Goal: Information Seeking & Learning: Learn about a topic

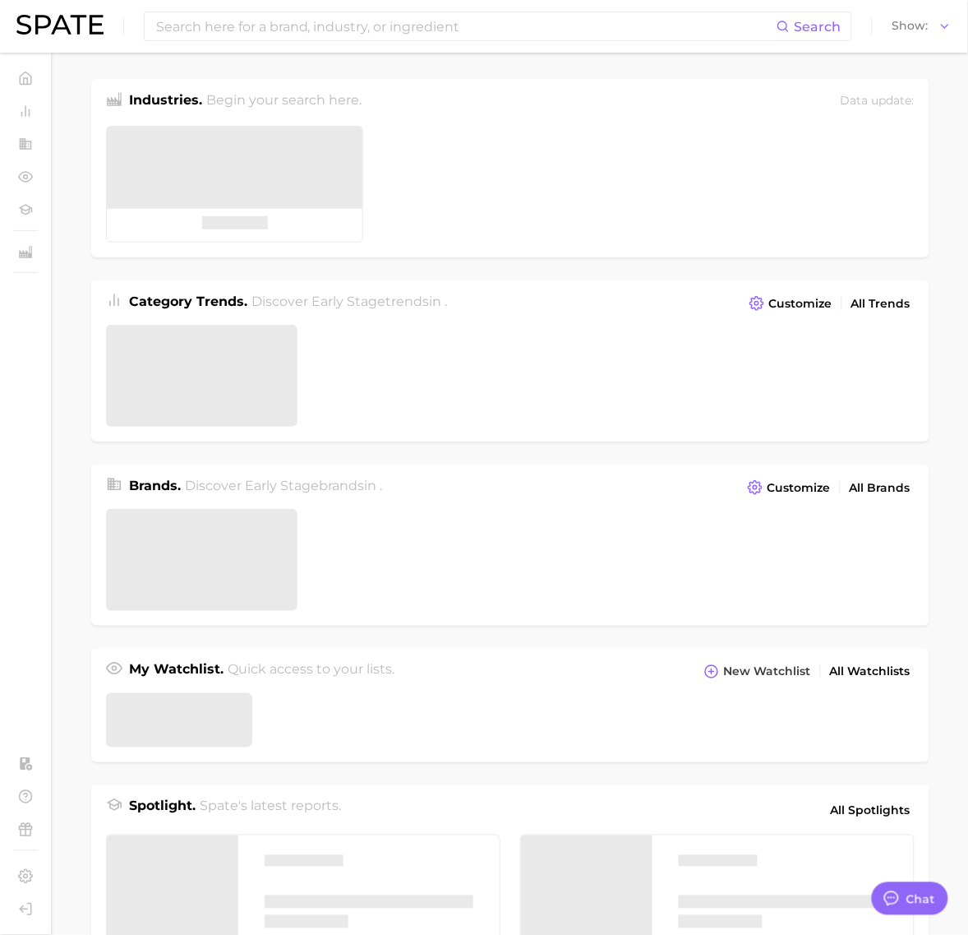
type textarea "x"
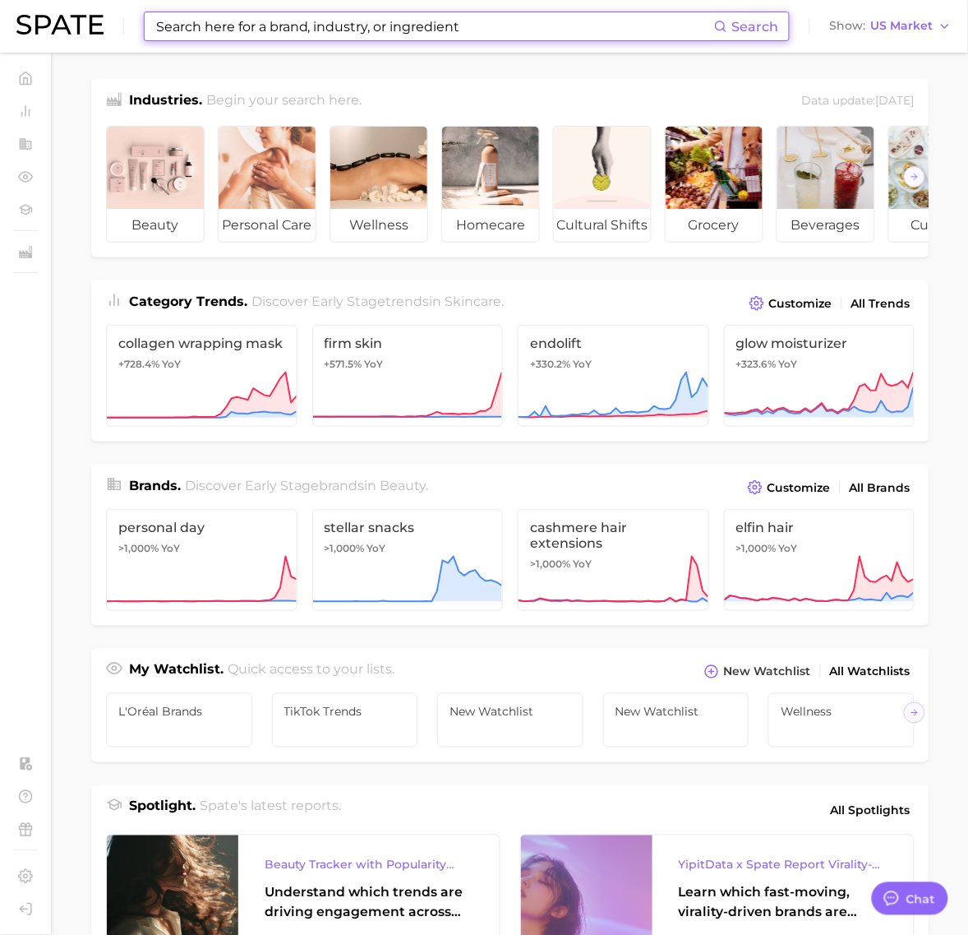
click at [321, 18] on input at bounding box center [435, 26] width 560 height 28
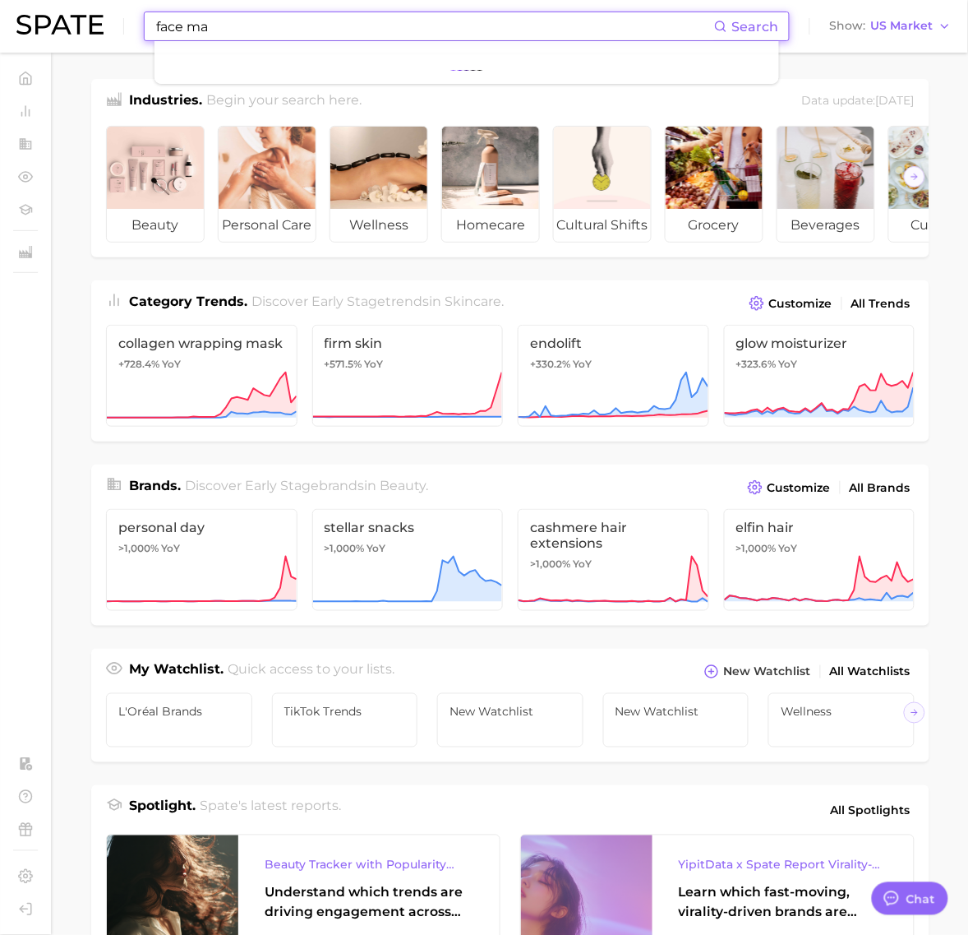
type input "face mak"
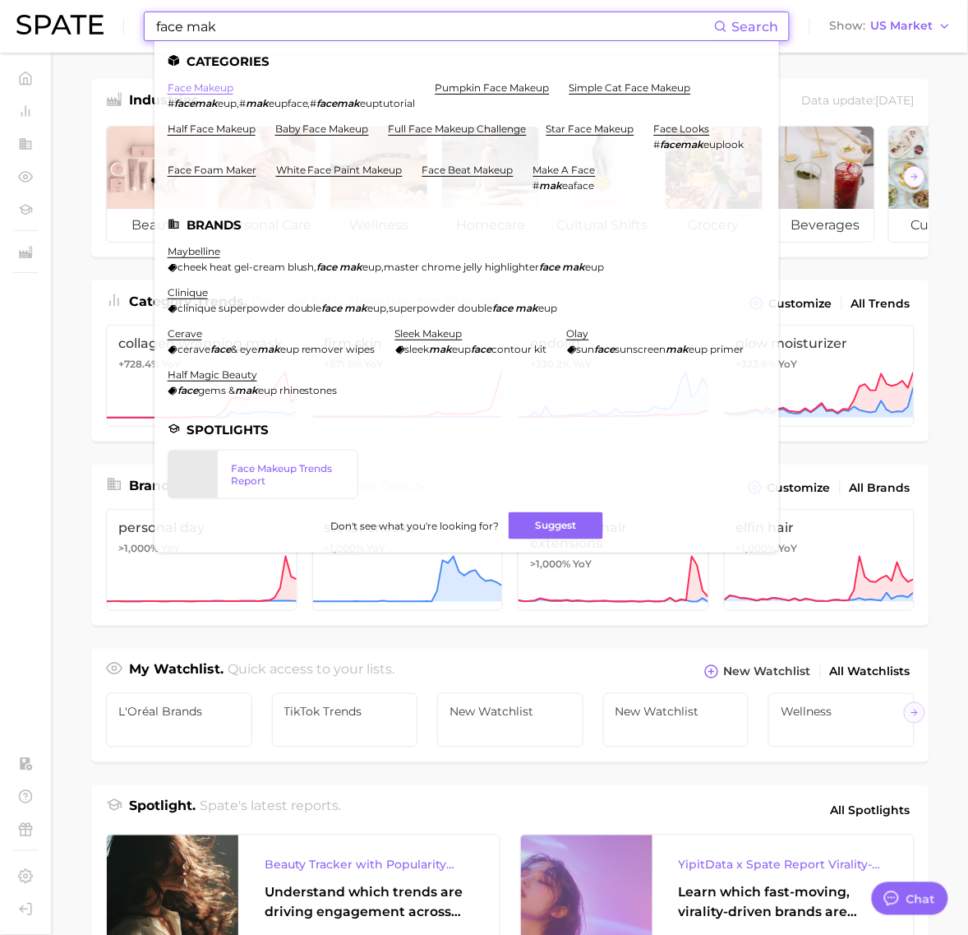
click at [206, 85] on link "face makeup" at bounding box center [201, 87] width 66 height 12
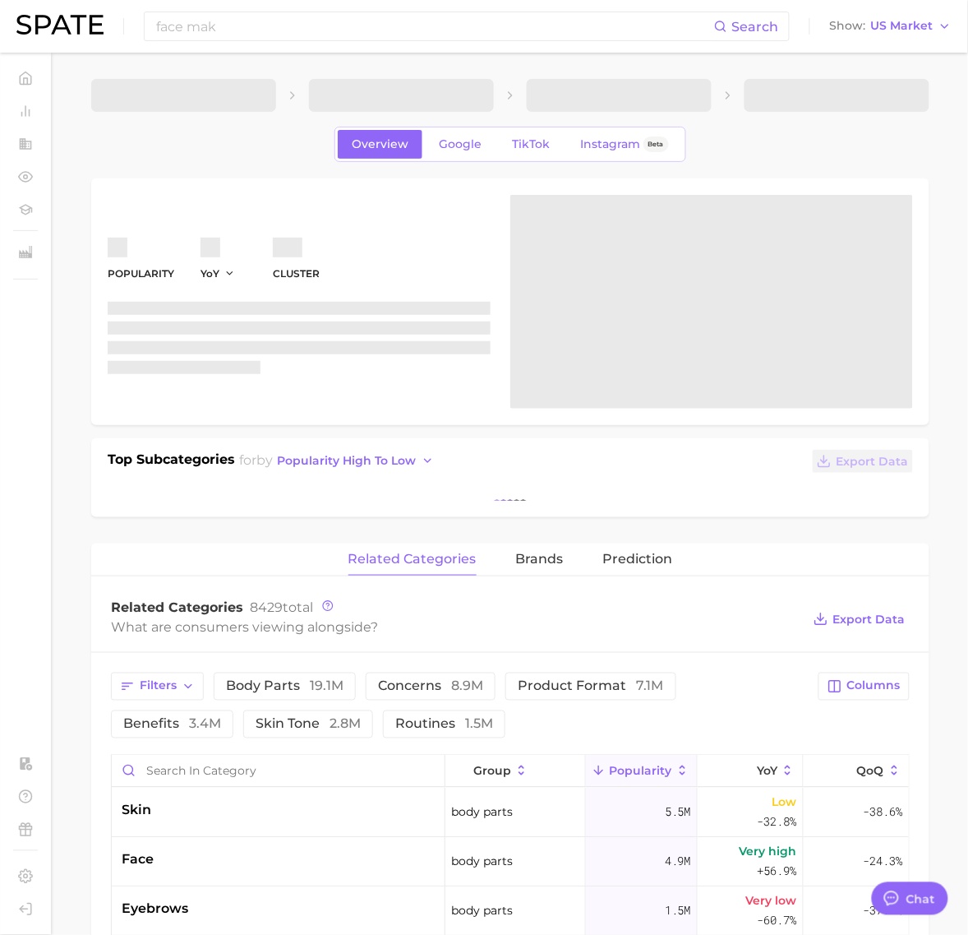
type textarea "x"
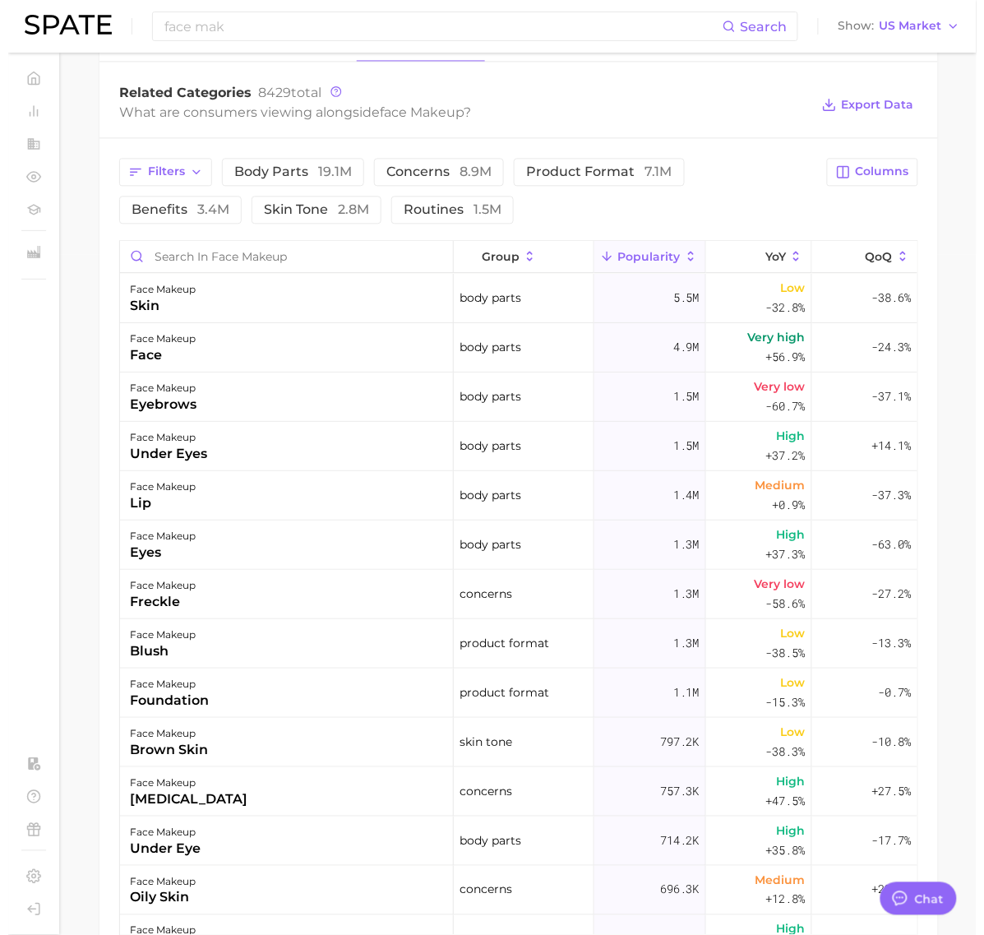
scroll to position [474, 0]
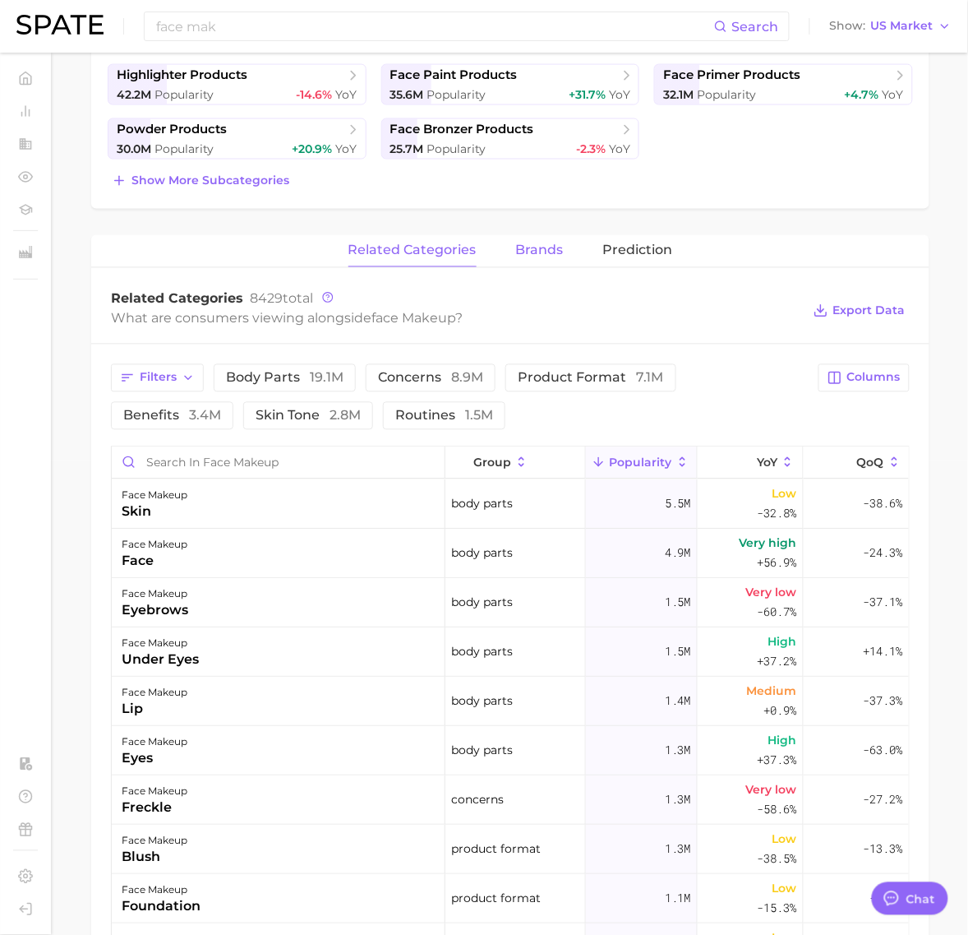
click at [545, 239] on button "brands" at bounding box center [540, 251] width 48 height 32
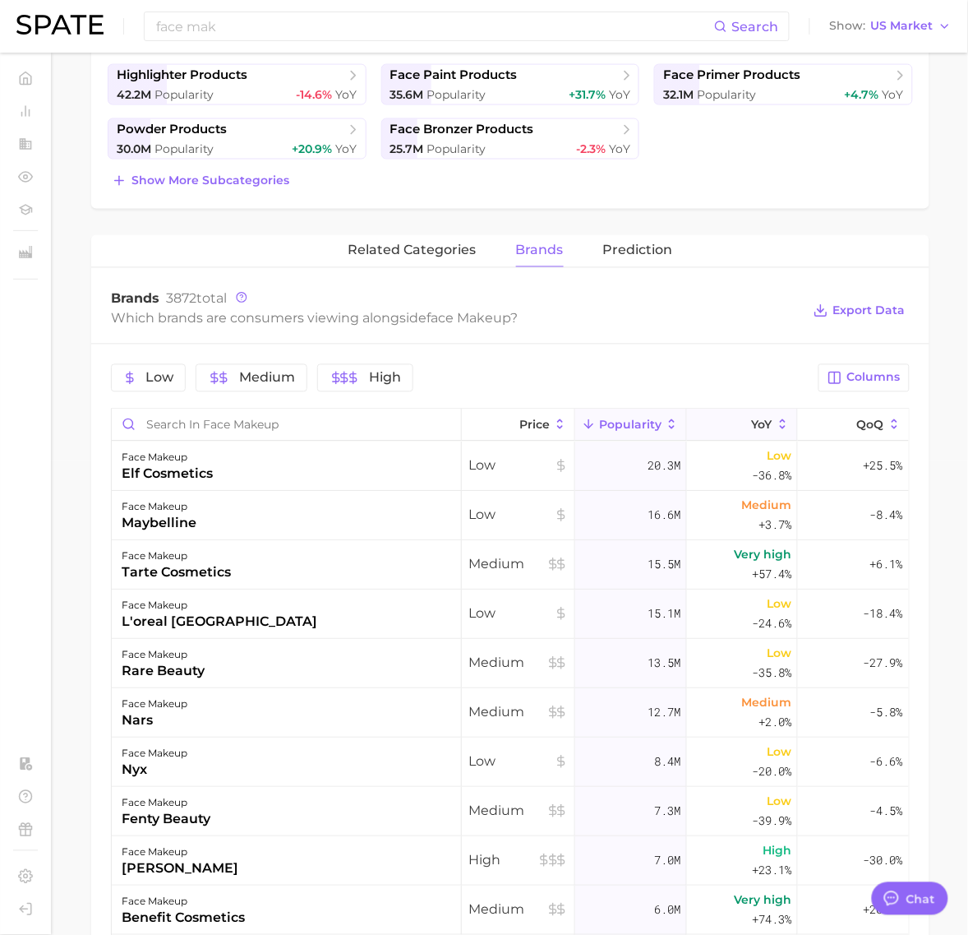
click at [752, 426] on span "YoY" at bounding box center [762, 424] width 21 height 13
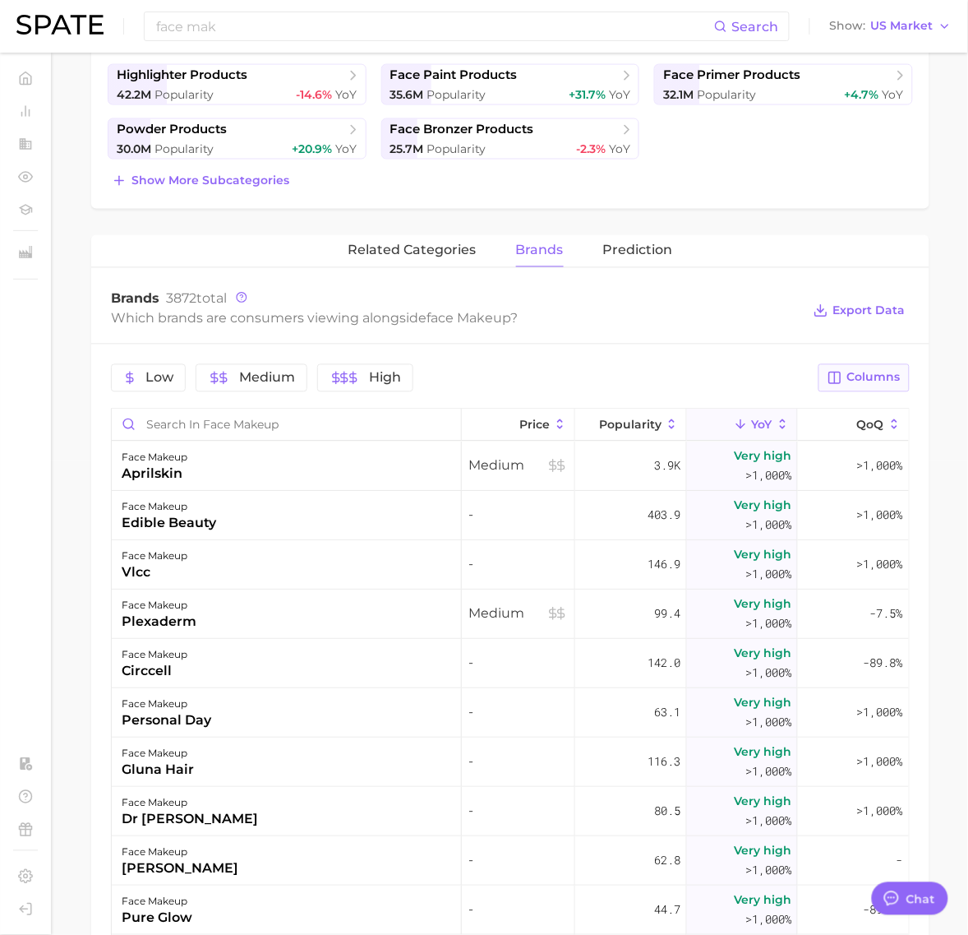
click at [867, 375] on span "Columns" at bounding box center [874, 378] width 53 height 14
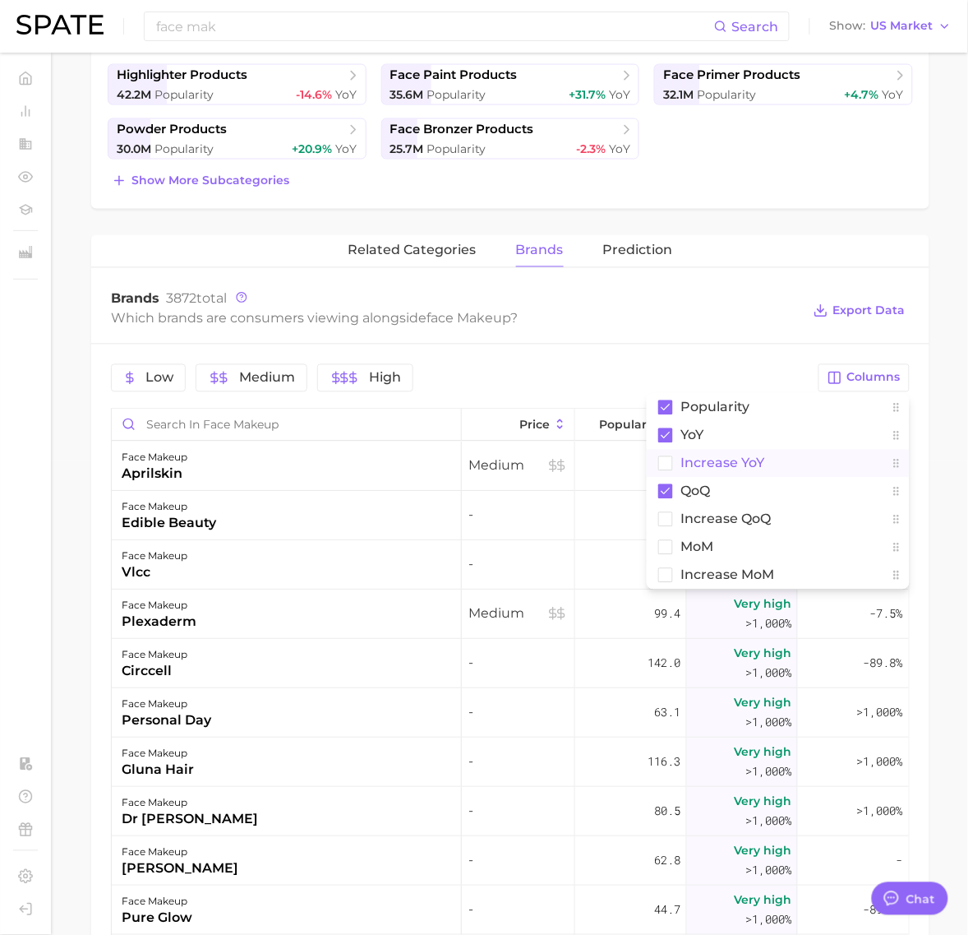
click at [740, 469] on span "Increase YoY" at bounding box center [723, 463] width 84 height 14
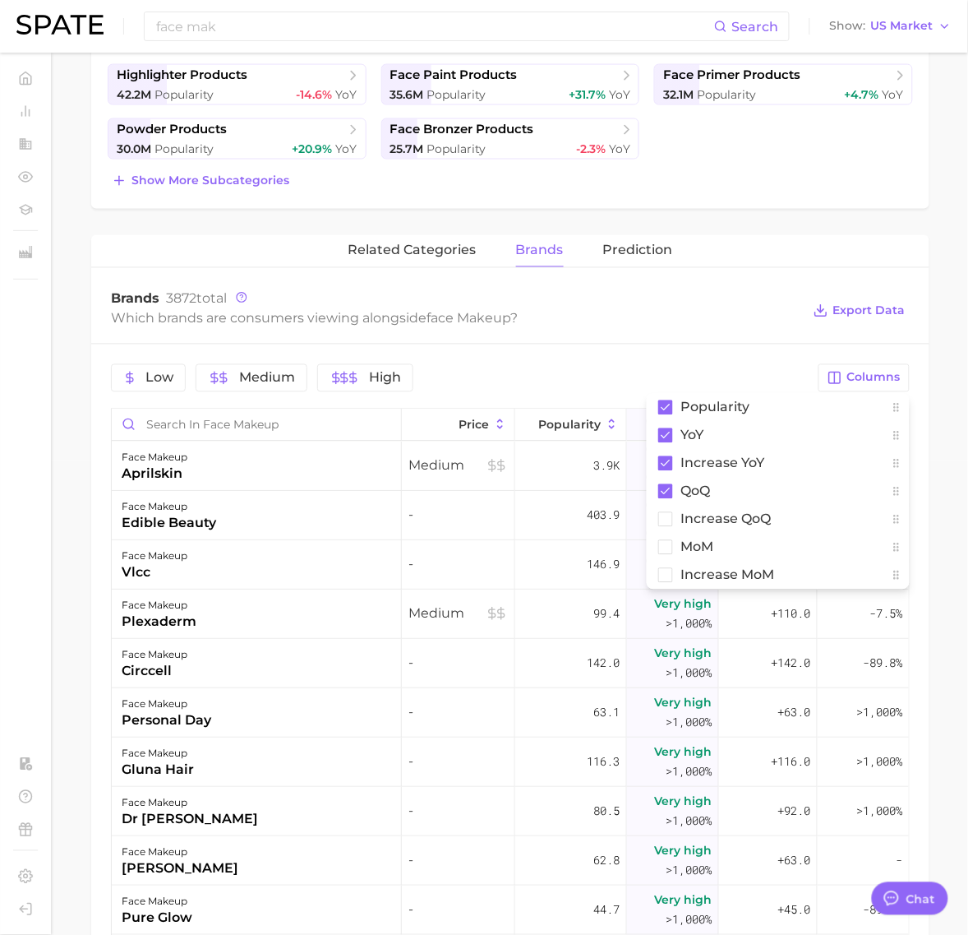
click at [557, 362] on div "Low Medium High Columns Popularity YoY Increase YoY QoQ Increase QoQ MoM Increa…" at bounding box center [510, 853] width 838 height 1019
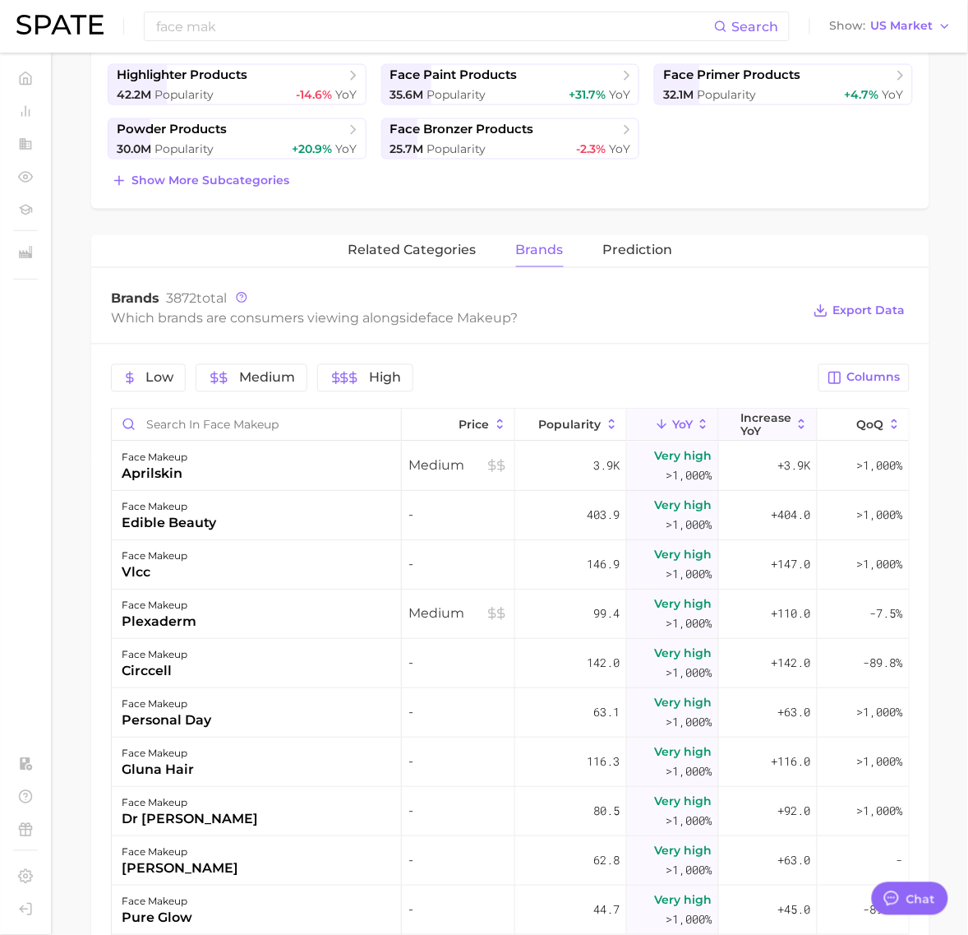
click at [762, 429] on span "Increase YoY" at bounding box center [766, 425] width 51 height 26
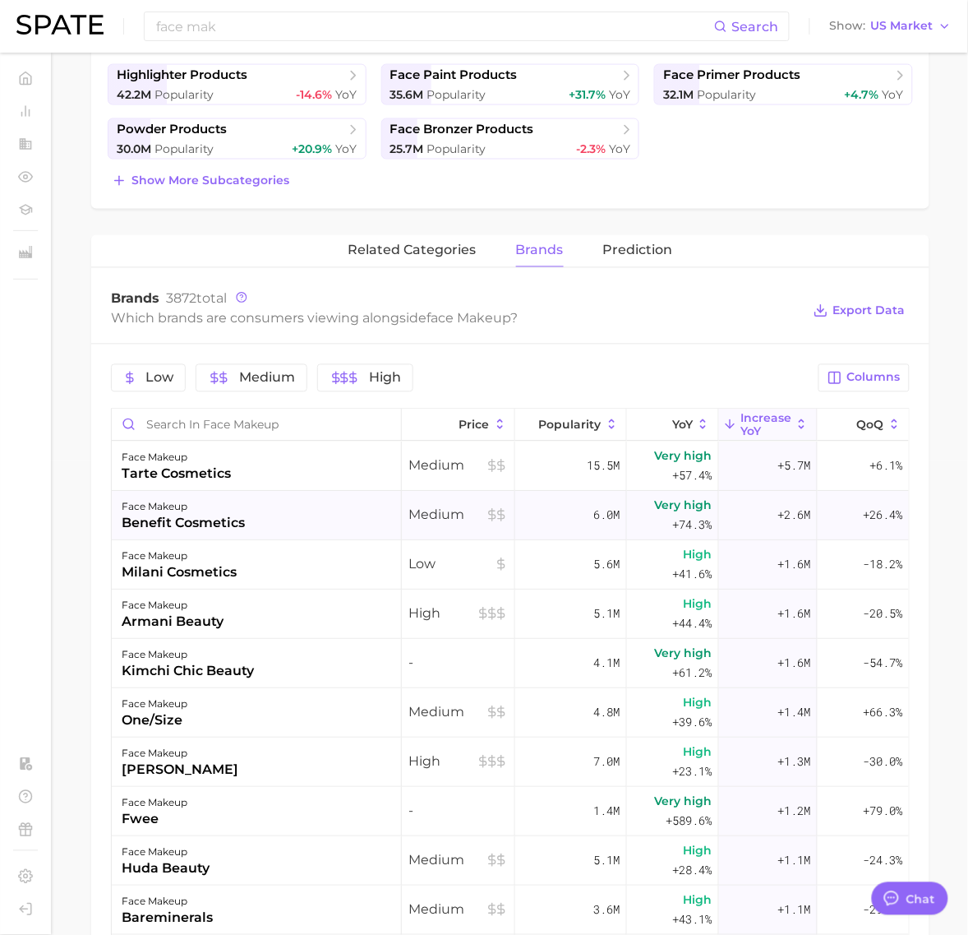
click at [270, 520] on div "face makeup benefit cosmetics" at bounding box center [257, 516] width 290 height 49
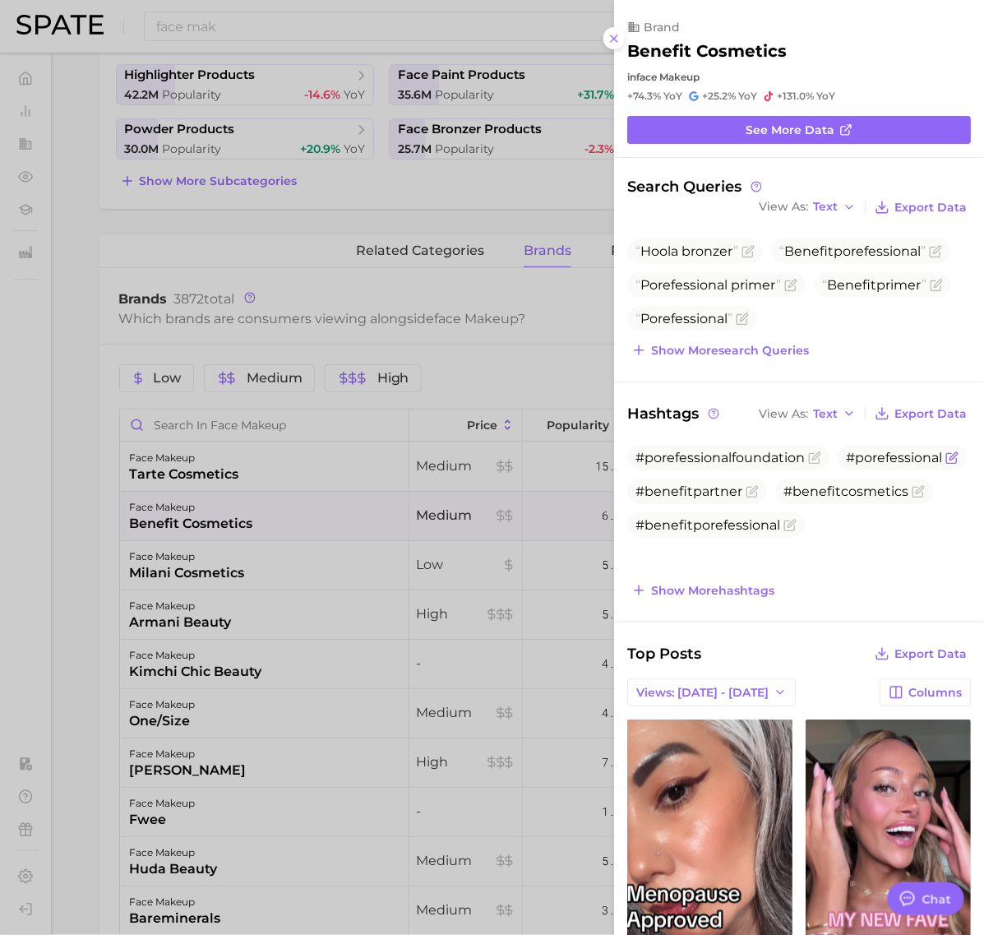
scroll to position [0, 0]
click at [313, 610] on div at bounding box center [492, 467] width 984 height 935
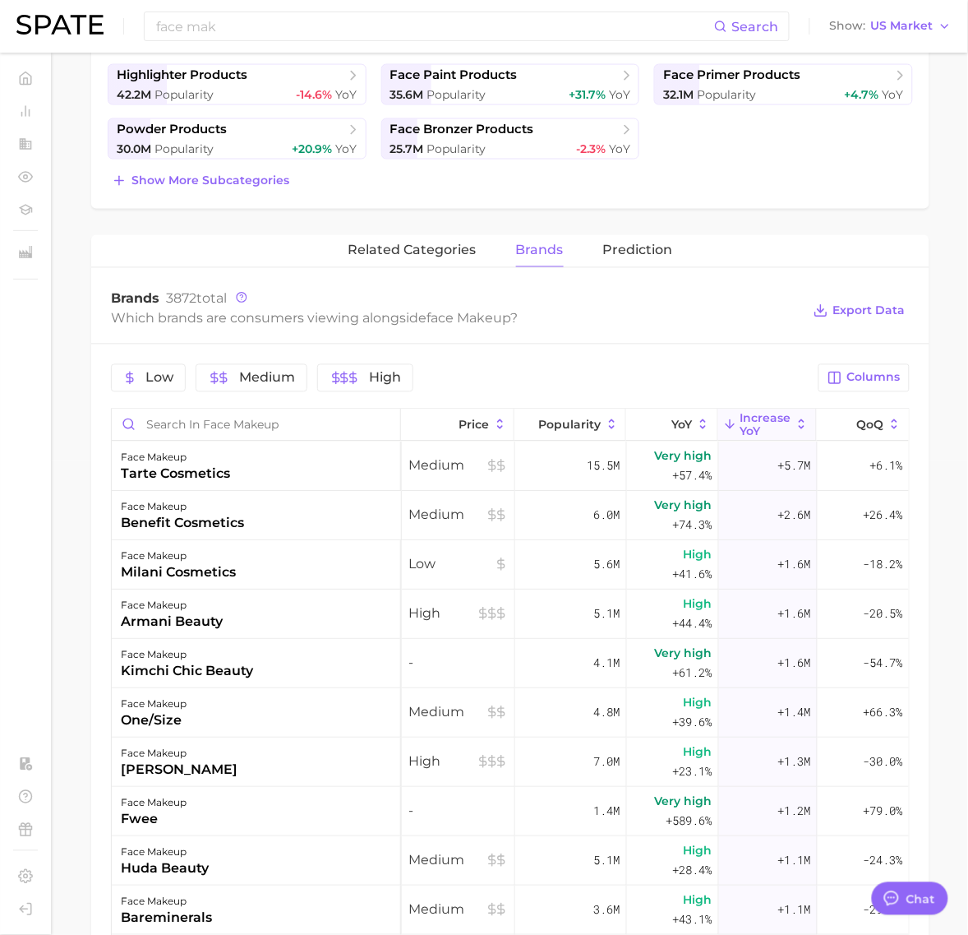
click at [278, 577] on div "face makeup milani cosmetics" at bounding box center [257, 565] width 290 height 49
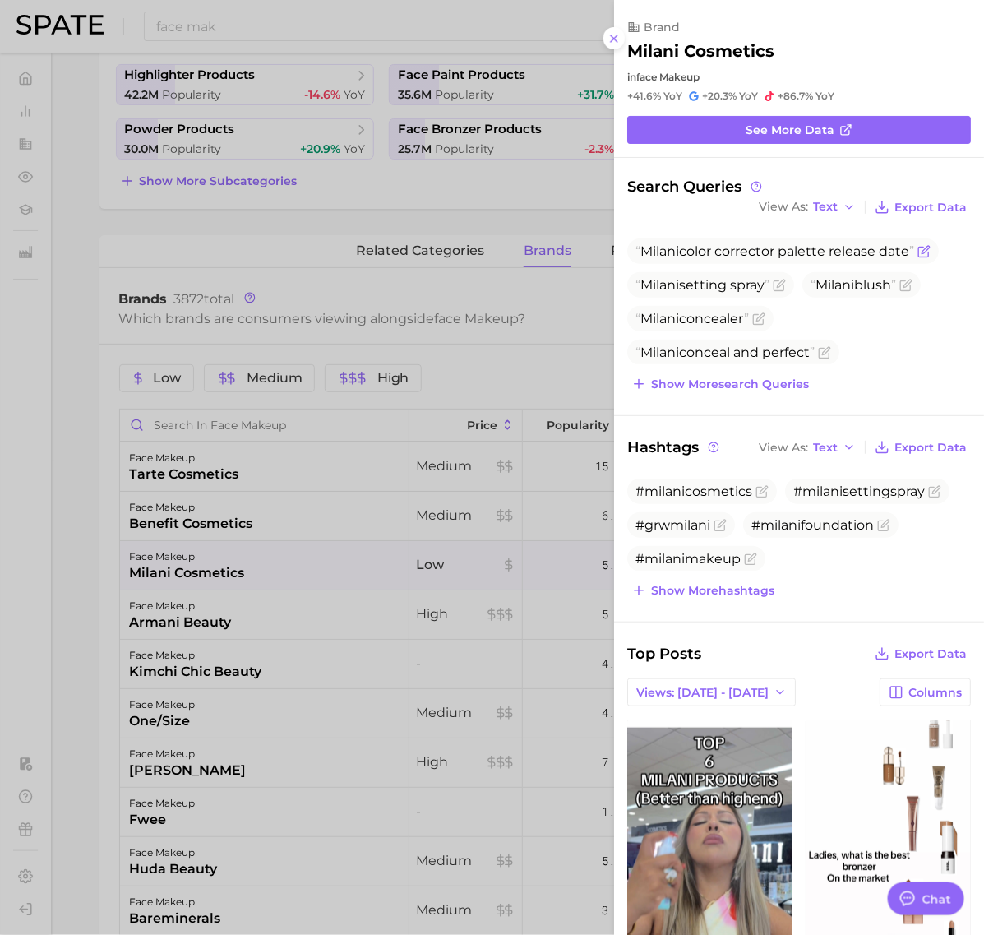
click at [765, 243] on span "Milani color corrector palette release date" at bounding box center [774, 251] width 279 height 16
drag, startPoint x: 827, startPoint y: 247, endPoint x: 629, endPoint y: 247, distance: 198.1
click at [629, 247] on span "Milani color corrector palette release date" at bounding box center [783, 250] width 312 height 25
copy span "Milani color corrector palette"
click at [722, 383] on span "Show more search queries" at bounding box center [730, 384] width 158 height 14
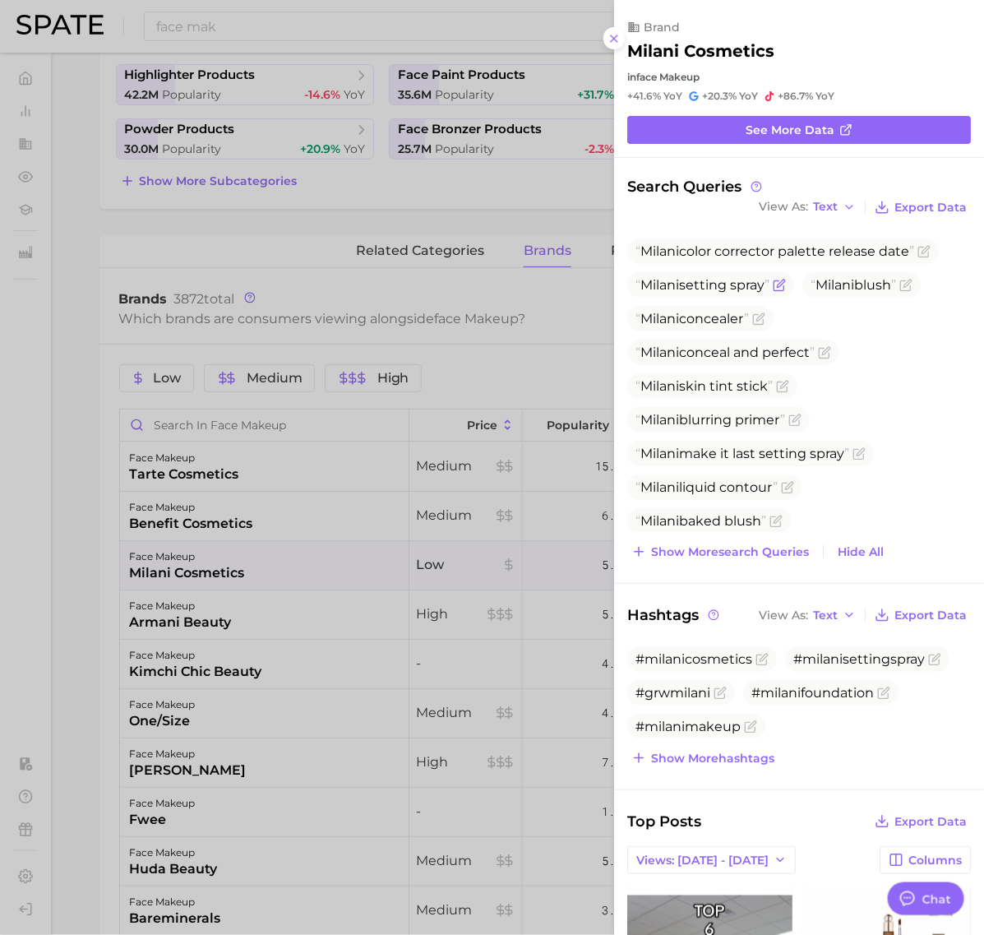
click at [691, 289] on span "[GEOGRAPHIC_DATA] setting spray" at bounding box center [702, 285] width 134 height 16
drag, startPoint x: 769, startPoint y: 284, endPoint x: 637, endPoint y: 289, distance: 131.6
click at [637, 289] on span "[GEOGRAPHIC_DATA] setting spray" at bounding box center [702, 285] width 134 height 16
copy span "[GEOGRAPHIC_DATA] setting spray"
click at [446, 391] on div at bounding box center [492, 467] width 984 height 935
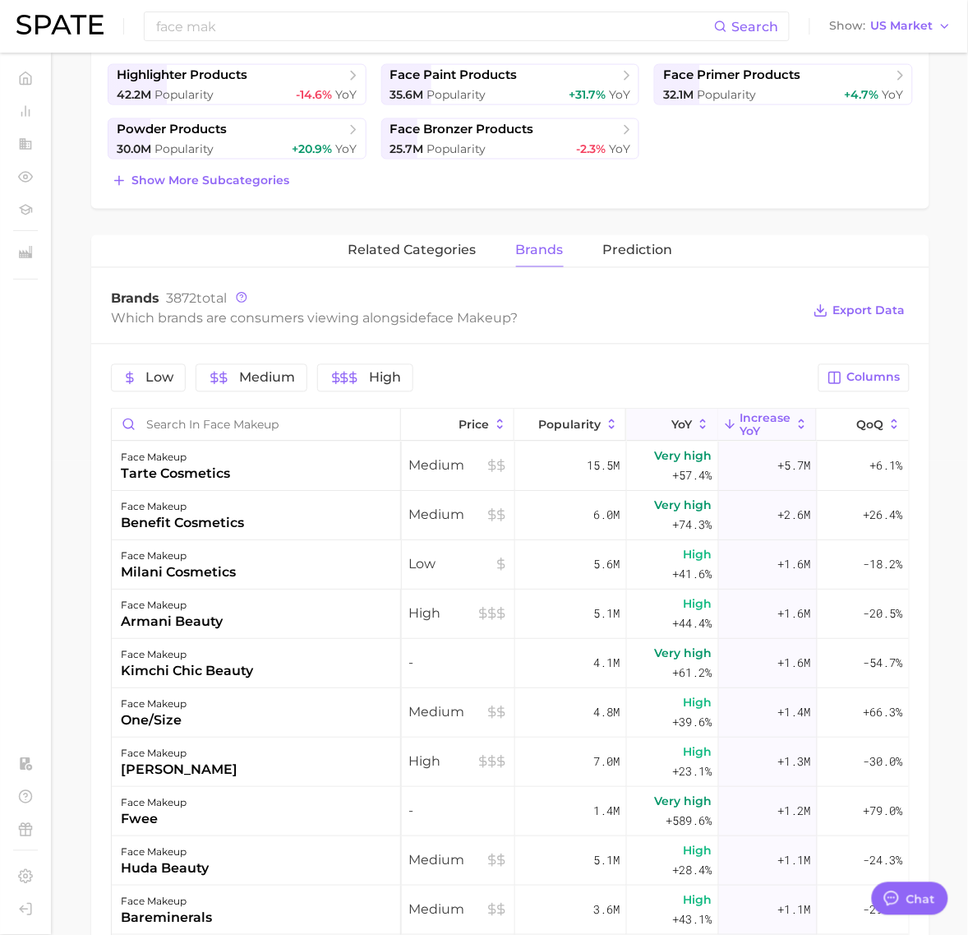
click at [678, 432] on span "YoY" at bounding box center [682, 424] width 21 height 13
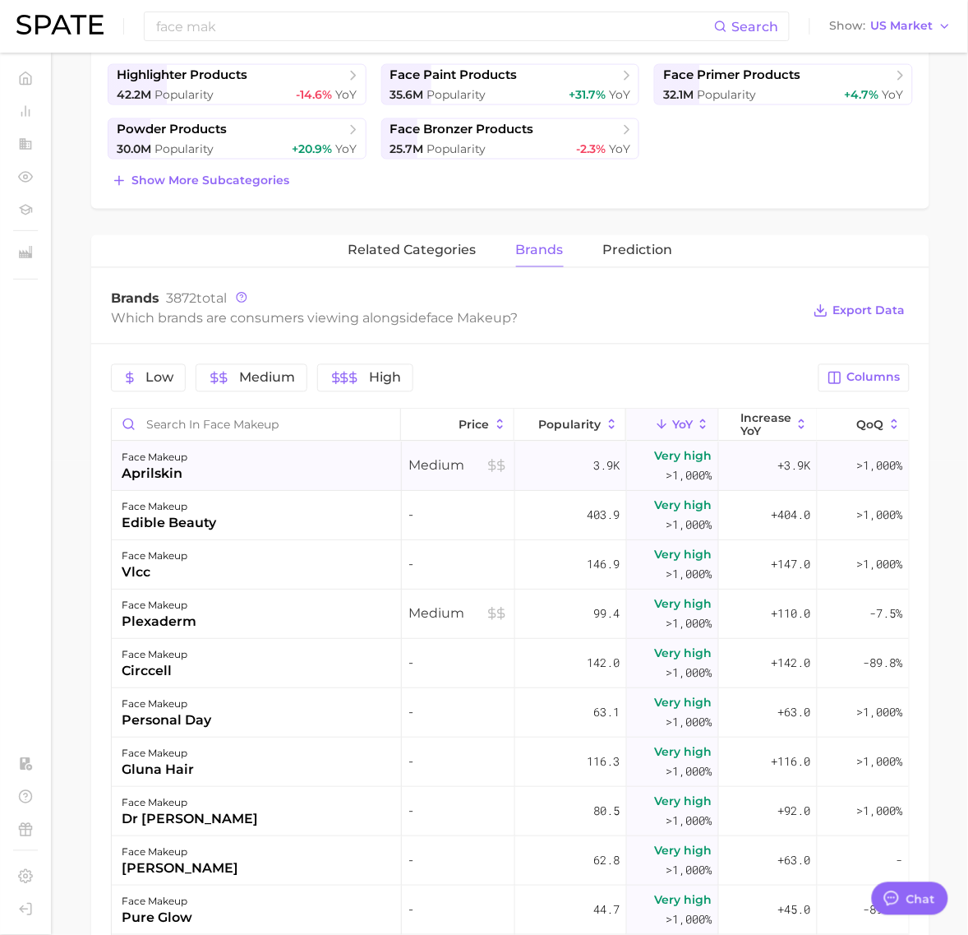
click at [307, 487] on div "face makeup aprilskin" at bounding box center [257, 466] width 290 height 49
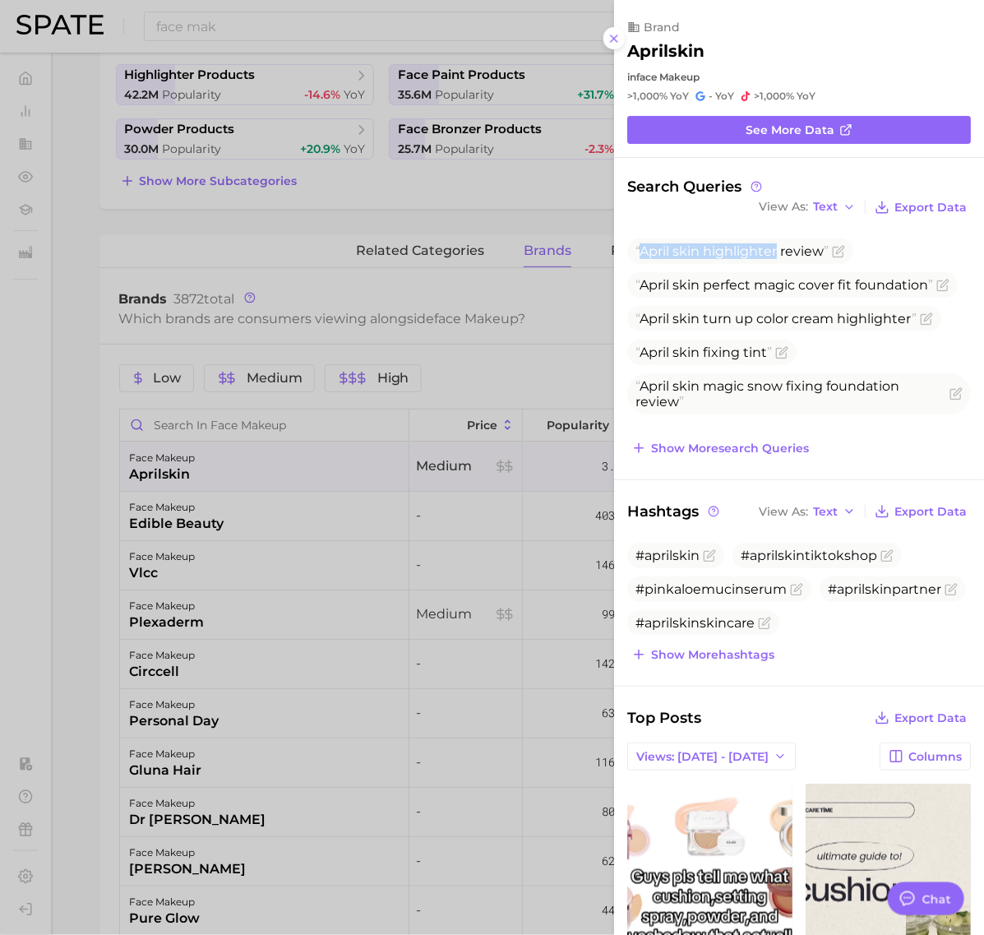
drag, startPoint x: 775, startPoint y: 252, endPoint x: 625, endPoint y: 253, distance: 150.4
click at [625, 253] on div "Search Queries View As Text Export Data April skin highlighter review April ski…" at bounding box center [799, 319] width 370 height 282
copy span "April skin highlighter"
click at [664, 280] on span "April skin perfect magic cover fit foundation" at bounding box center [784, 285] width 298 height 16
drag, startPoint x: 637, startPoint y: 281, endPoint x: 704, endPoint y: 293, distance: 68.5
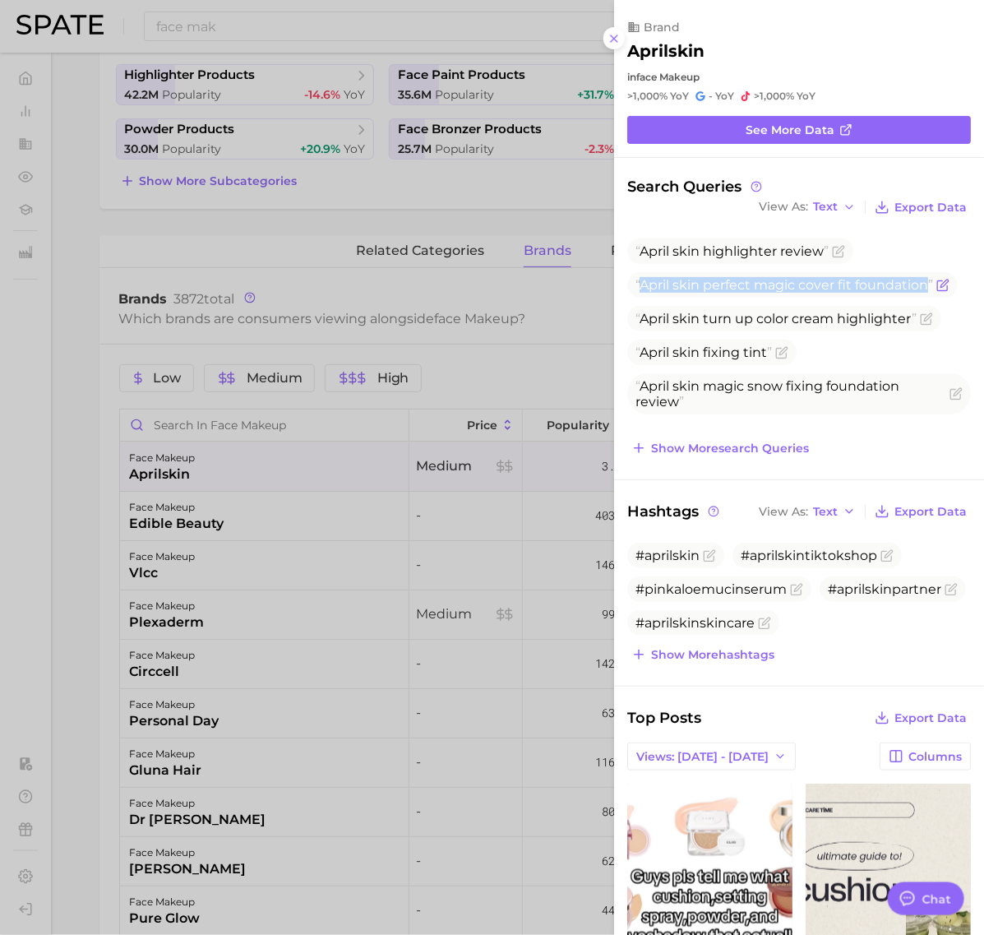
click at [704, 293] on span "April skin perfect magic cover fit foundation" at bounding box center [784, 285] width 298 height 16
copy span "April skin perfect magic cover fit foundation"
click at [244, 572] on div at bounding box center [492, 467] width 984 height 935
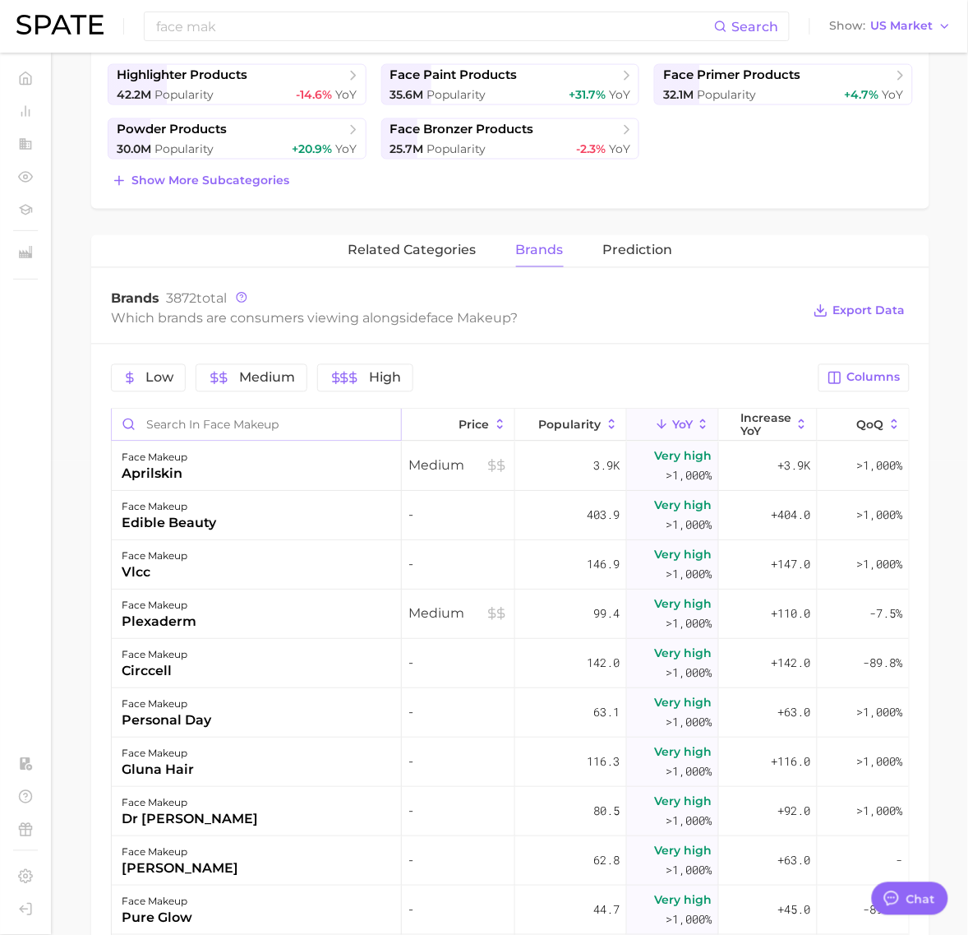
click at [243, 416] on input "Search in face makeup" at bounding box center [256, 424] width 289 height 31
paste input "Elroel"
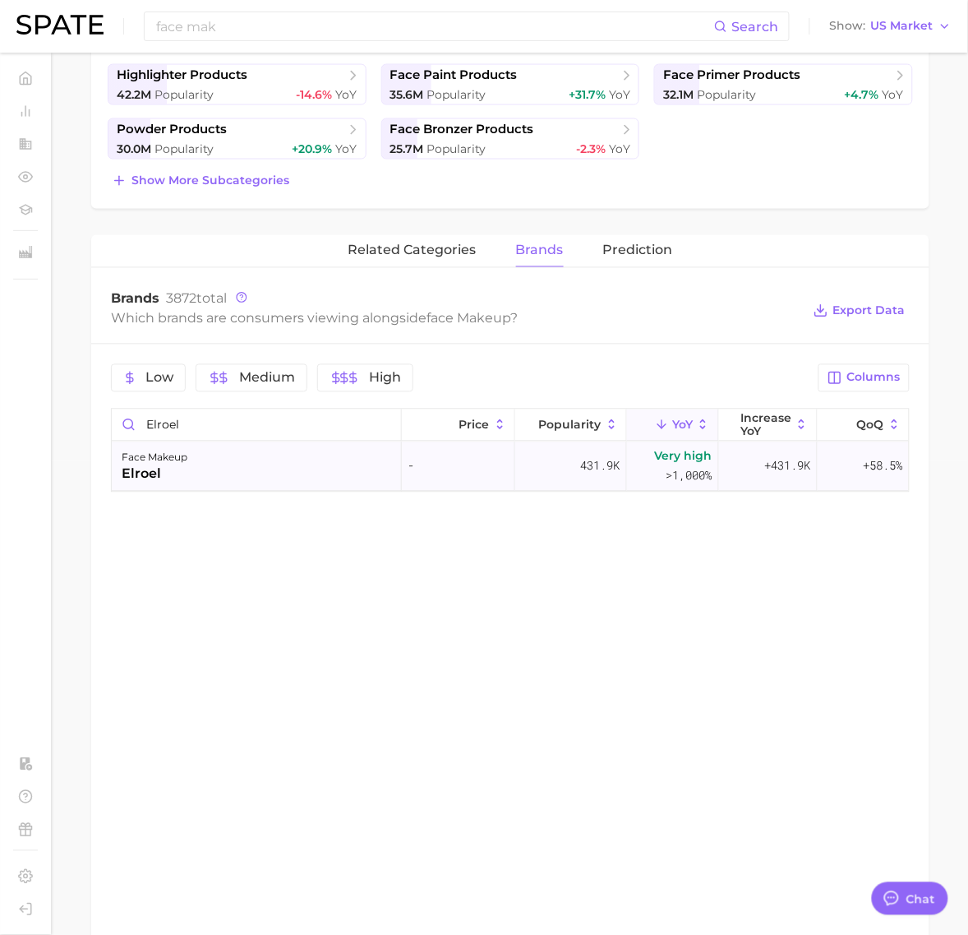
click at [210, 486] on div "face makeup elroel" at bounding box center [257, 466] width 290 height 49
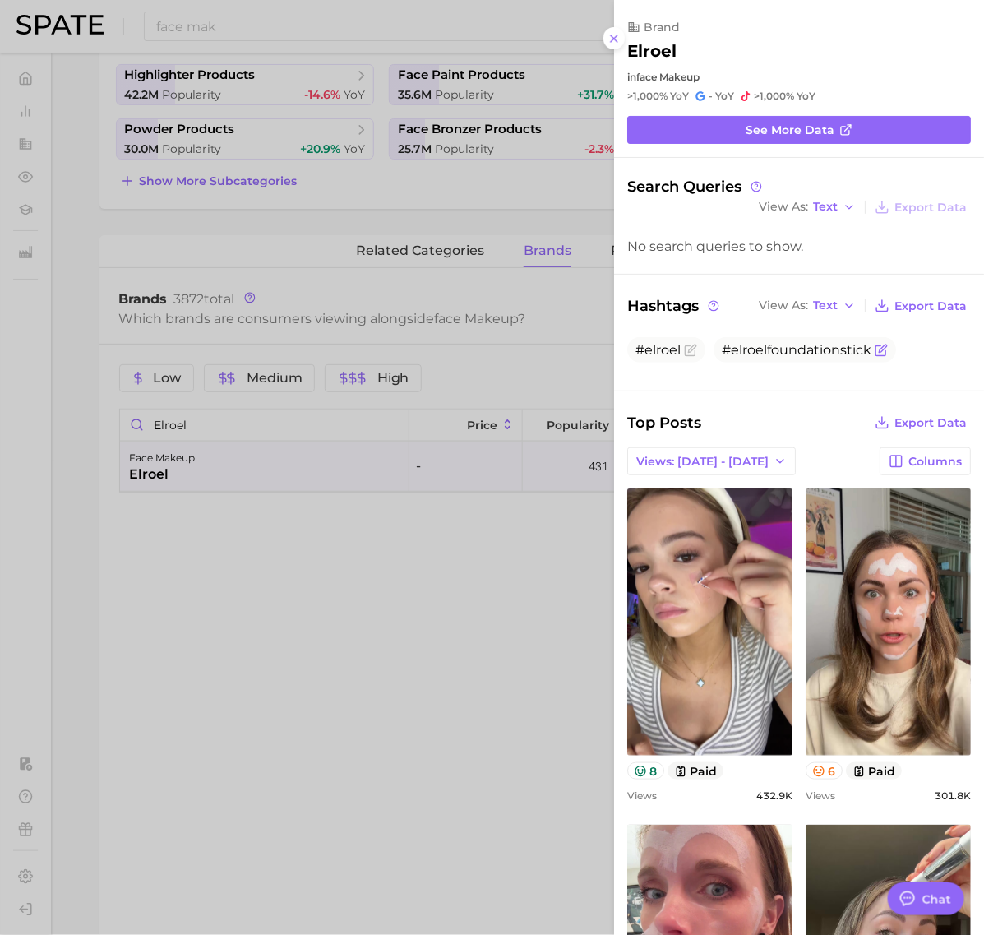
click at [792, 347] on span "#elroelfoundationstick" at bounding box center [797, 350] width 150 height 16
copy span "elroelfoundationstick"
click at [202, 464] on div at bounding box center [492, 467] width 984 height 935
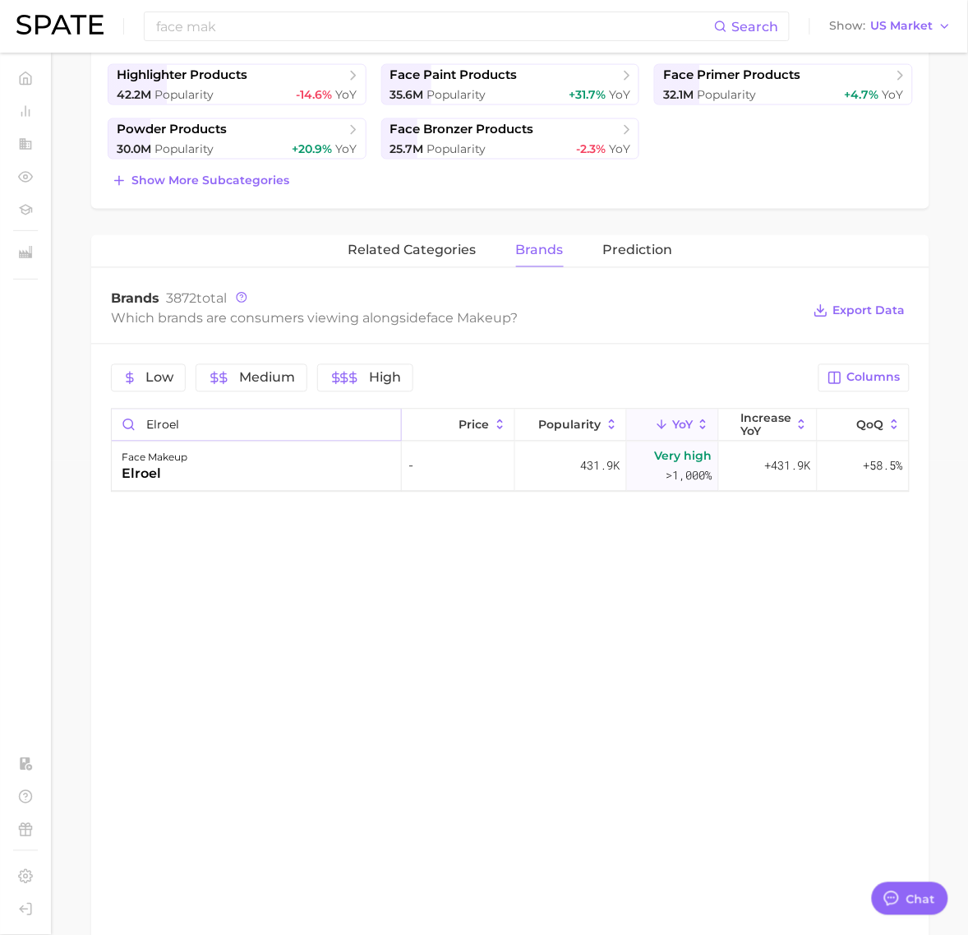
click at [206, 415] on input "Elroel" at bounding box center [256, 424] width 289 height 31
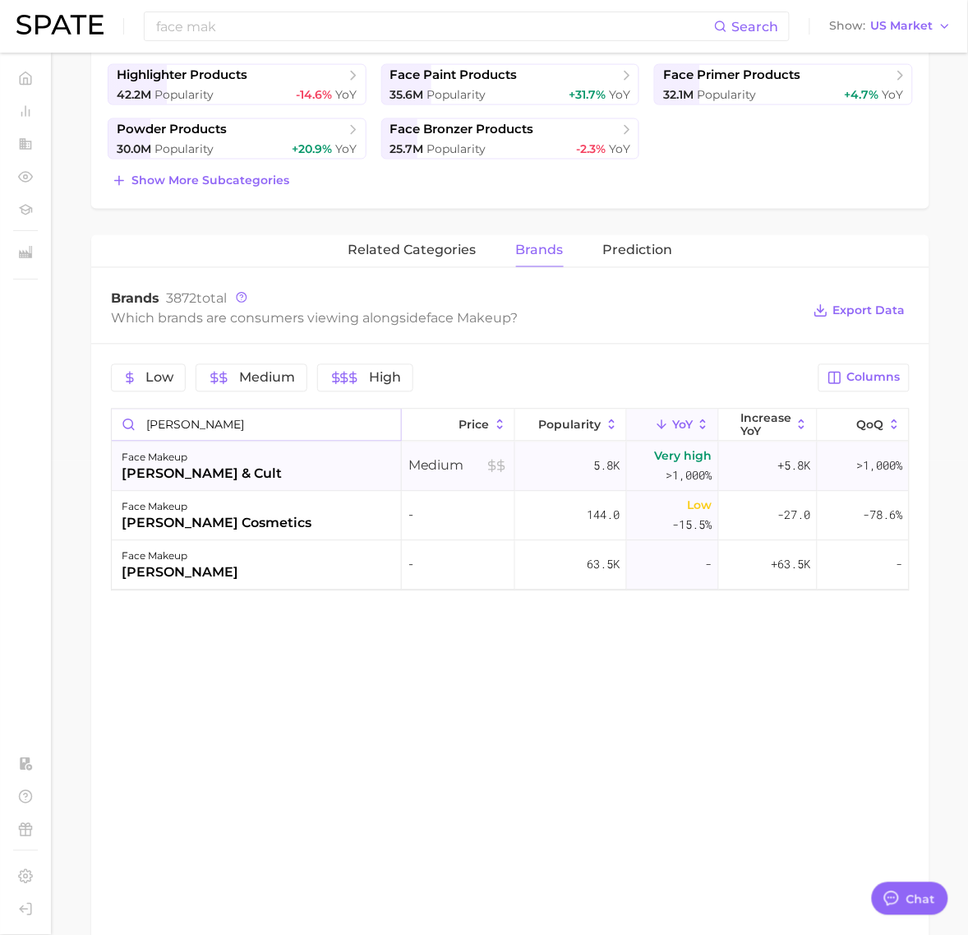
type input "[PERSON_NAME]"
click at [237, 485] on div "face makeup [PERSON_NAME] & cult" at bounding box center [257, 466] width 290 height 49
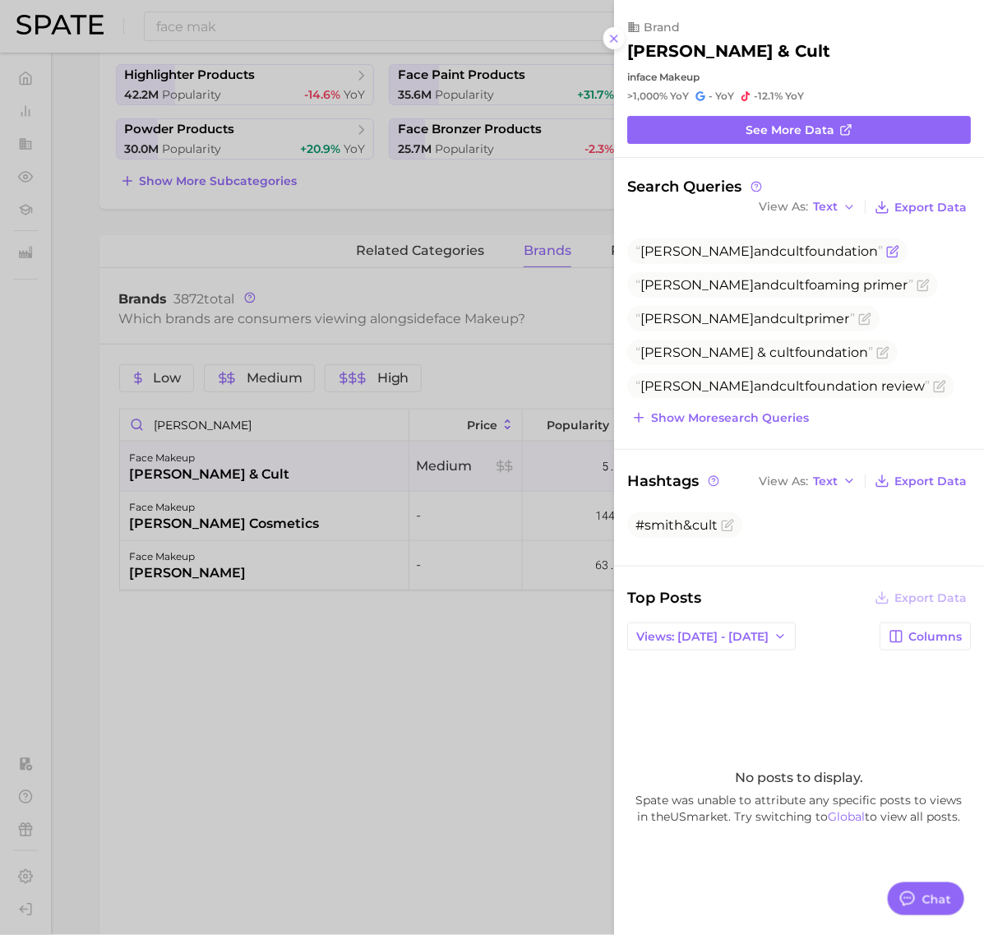
click at [779, 247] on span "cult" at bounding box center [791, 251] width 25 height 16
click at [274, 265] on div at bounding box center [492, 467] width 984 height 935
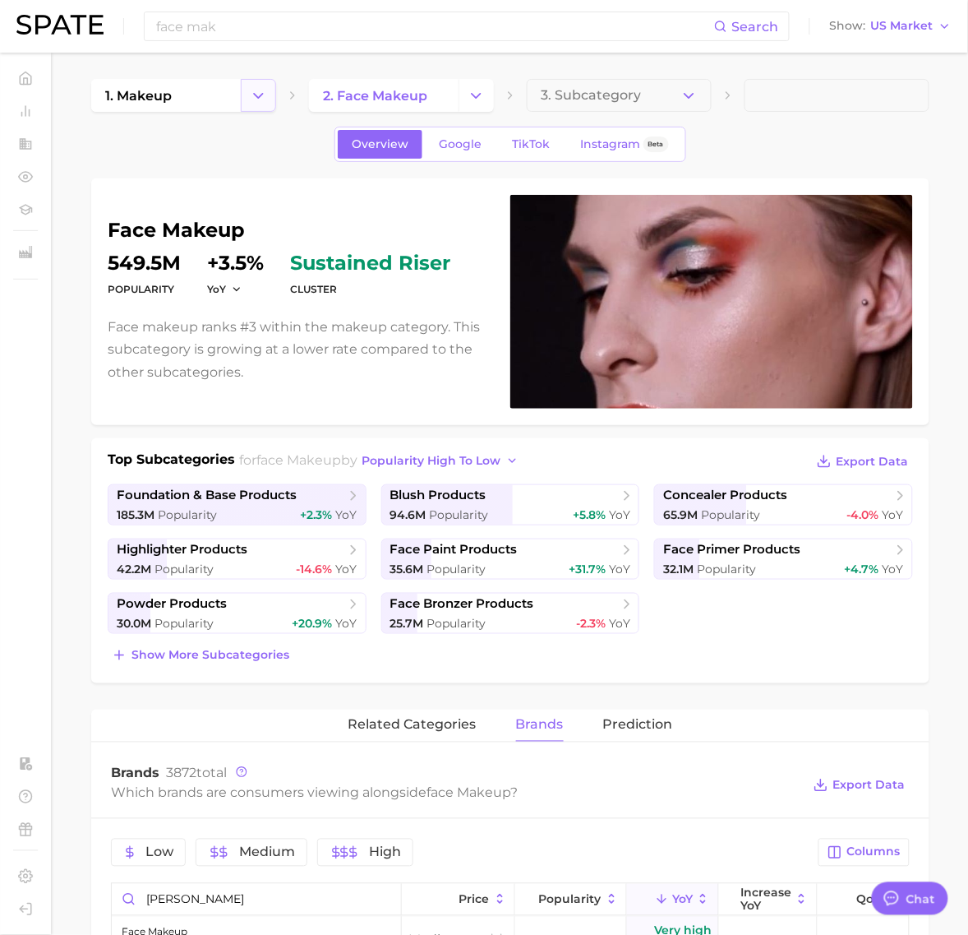
click at [266, 99] on icon "Change Category" at bounding box center [258, 95] width 17 height 17
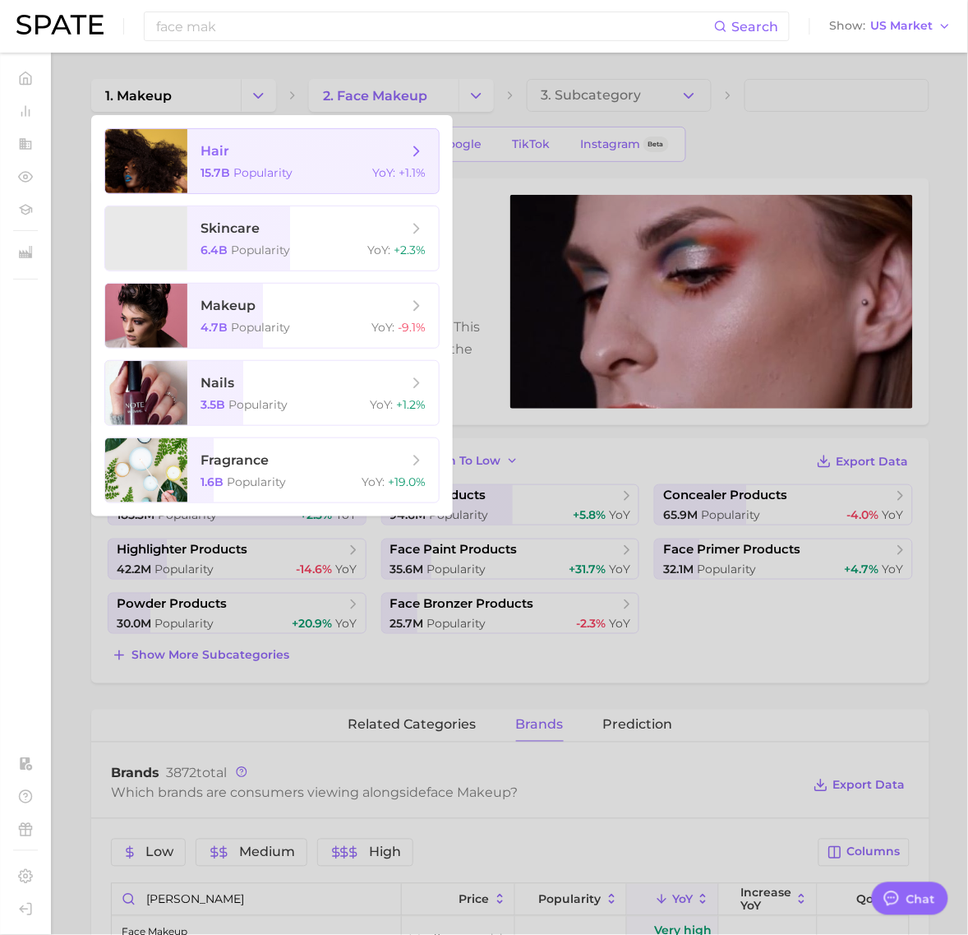
click at [286, 165] on span "Popularity" at bounding box center [262, 172] width 59 height 15
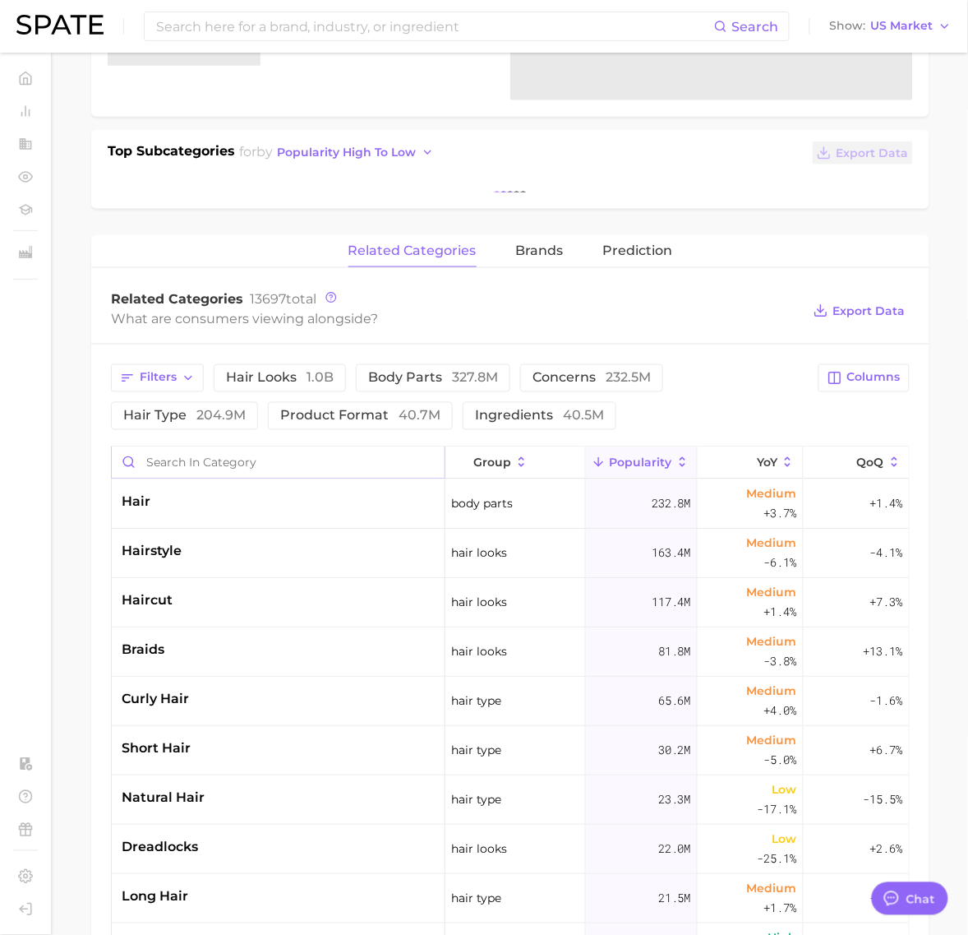
scroll to position [514, 0]
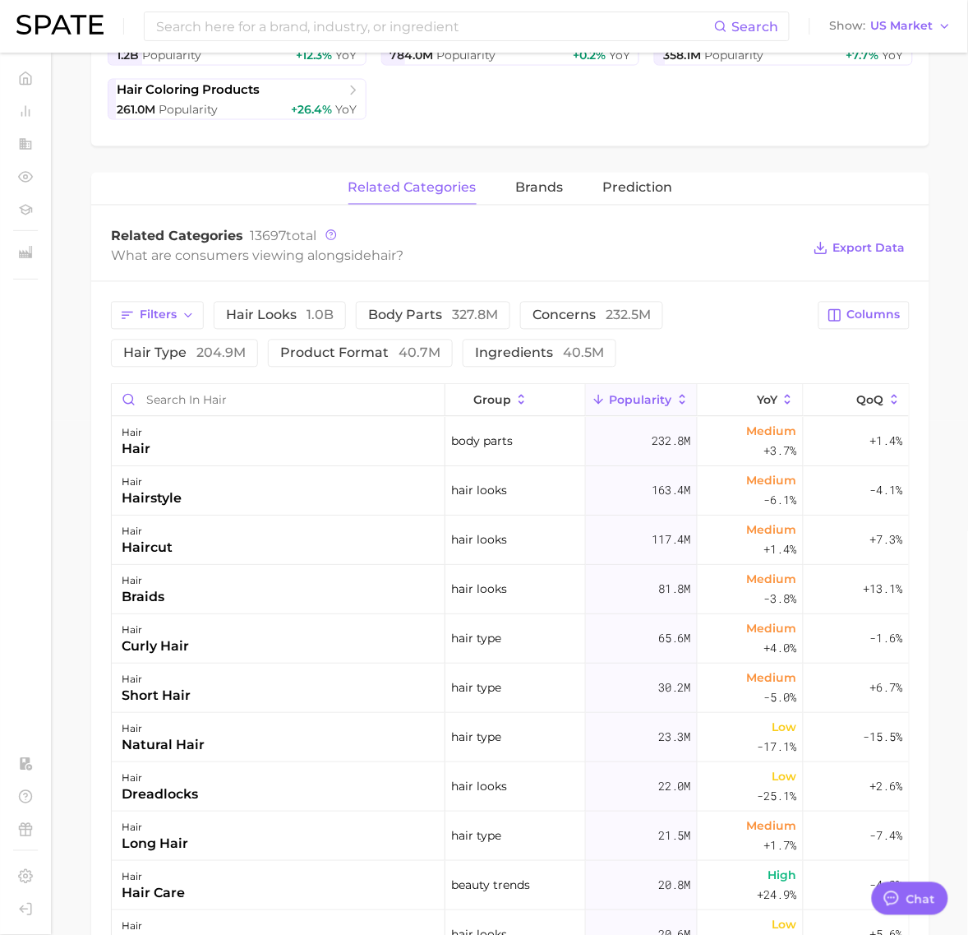
click at [185, 173] on div "related categories brands Prediction" at bounding box center [510, 189] width 838 height 33
click at [166, 306] on button "Filters" at bounding box center [157, 316] width 93 height 28
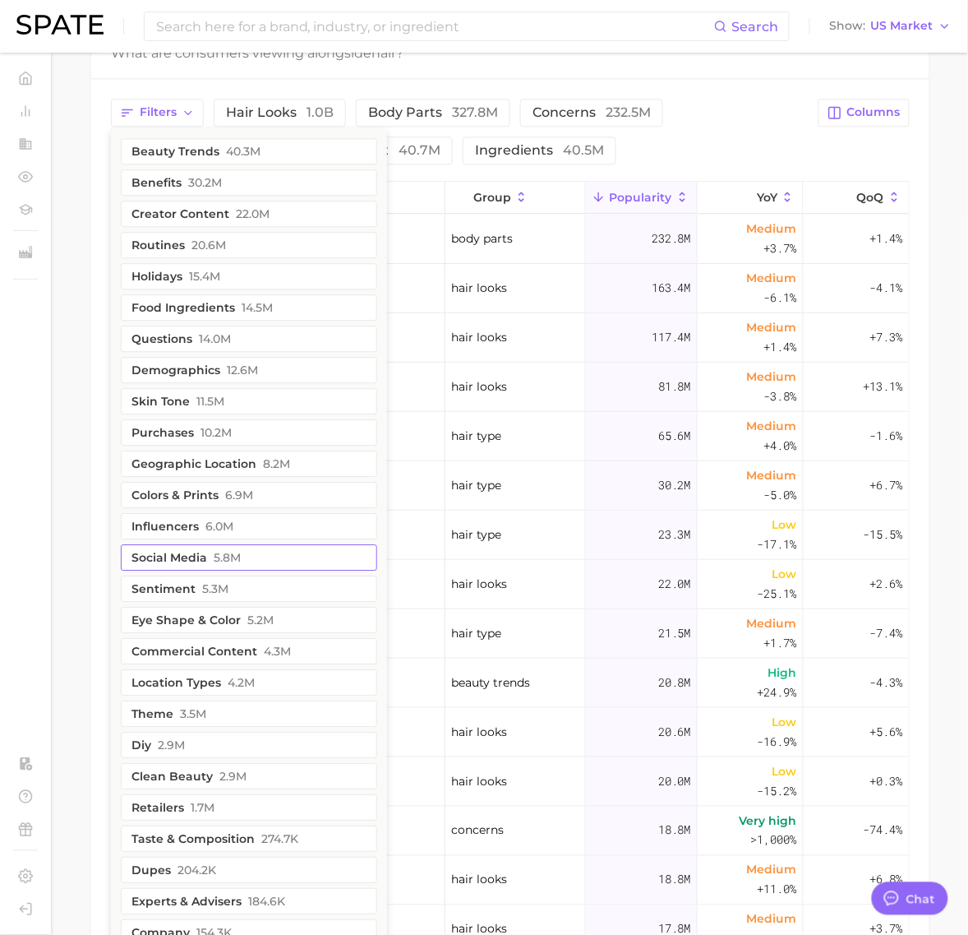
scroll to position [719, 0]
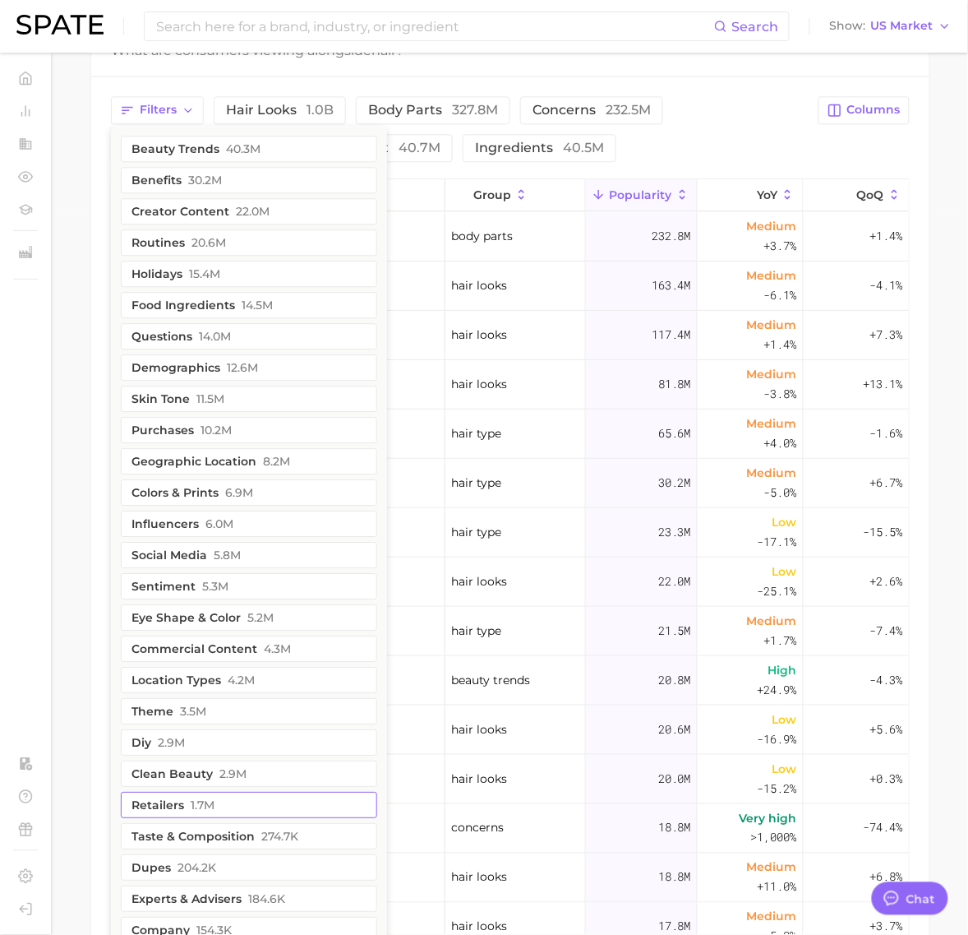
click at [230, 811] on button "retailers 1.7m" at bounding box center [249, 805] width 256 height 26
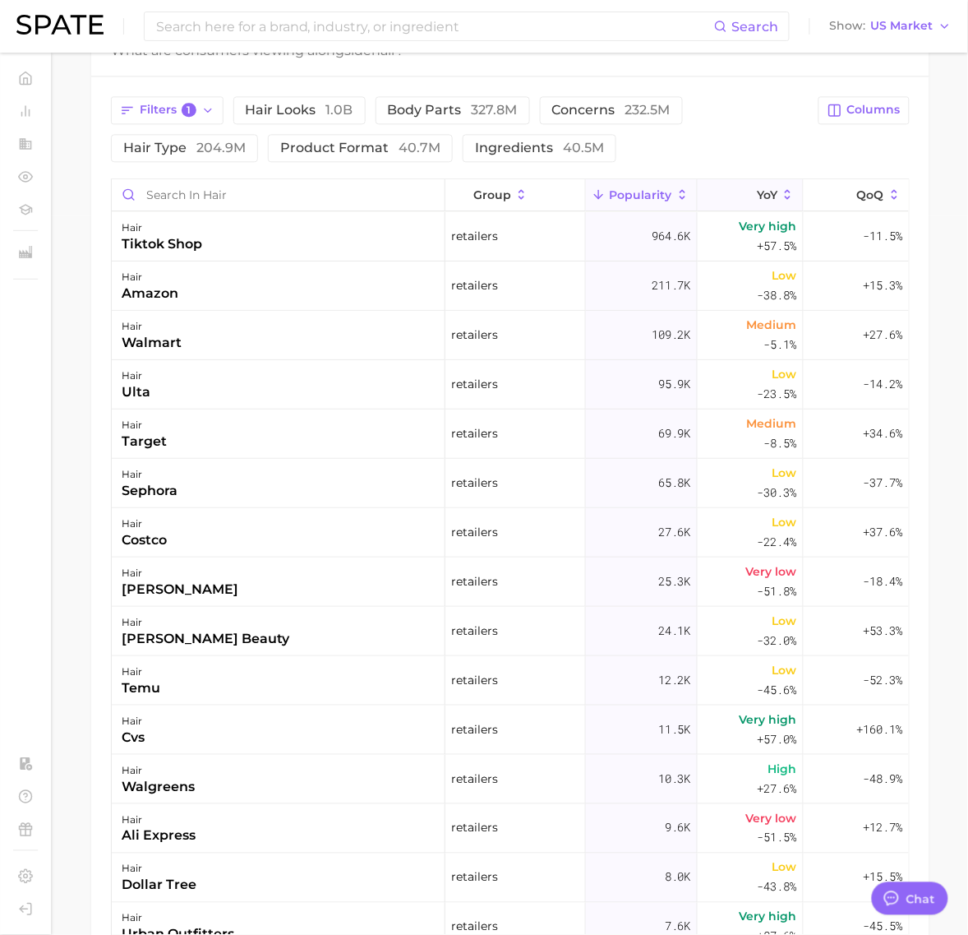
click at [757, 188] on span "YoY" at bounding box center [767, 194] width 21 height 13
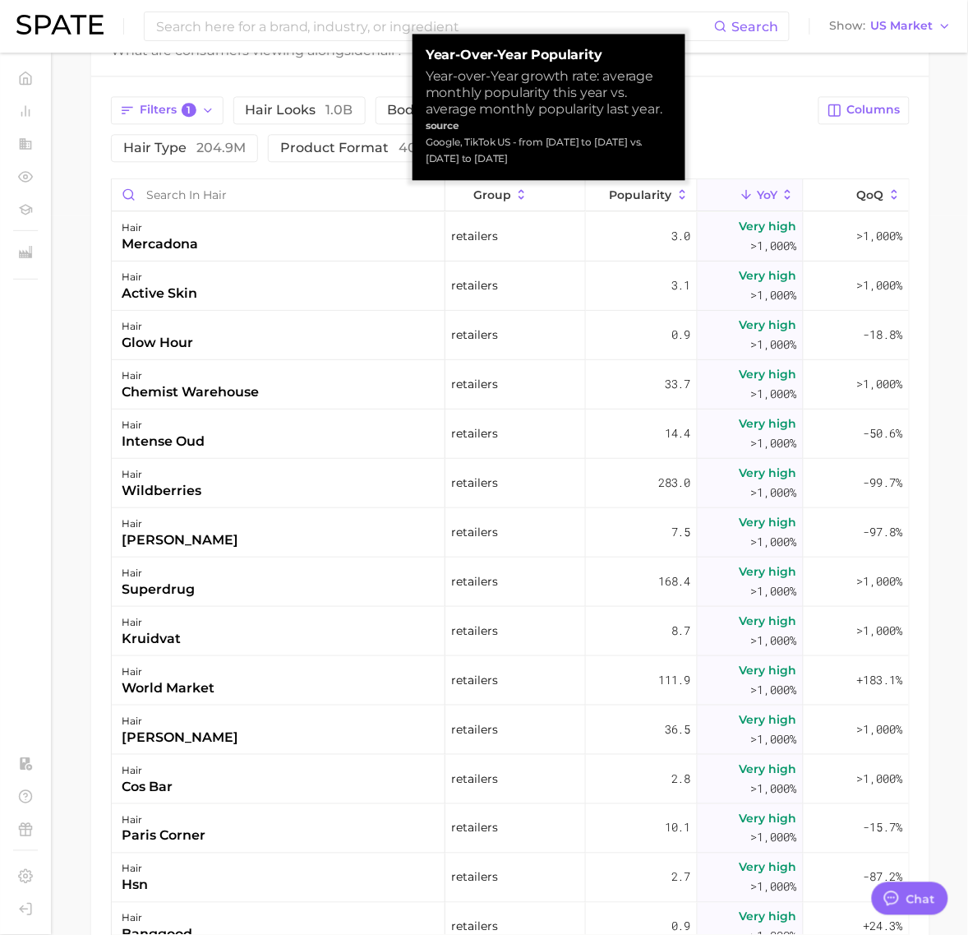
click at [757, 195] on span "YoY" at bounding box center [767, 194] width 21 height 13
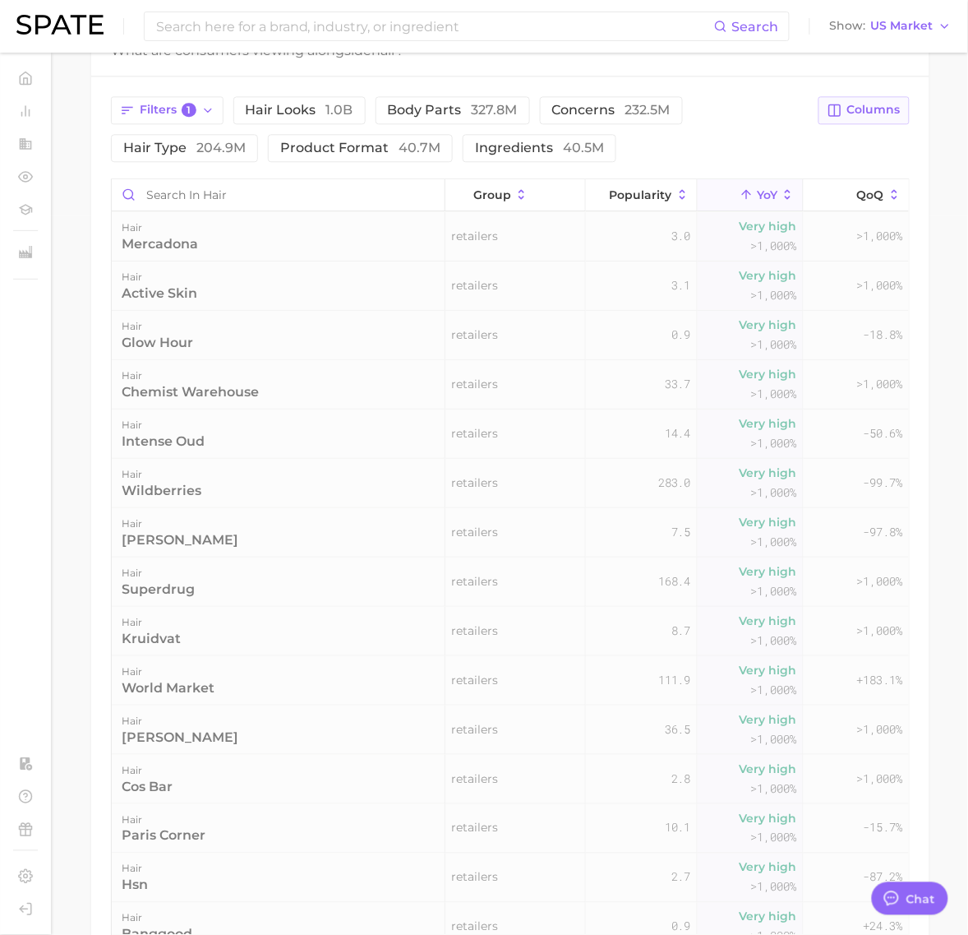
click at [848, 109] on span "Columns" at bounding box center [874, 110] width 53 height 14
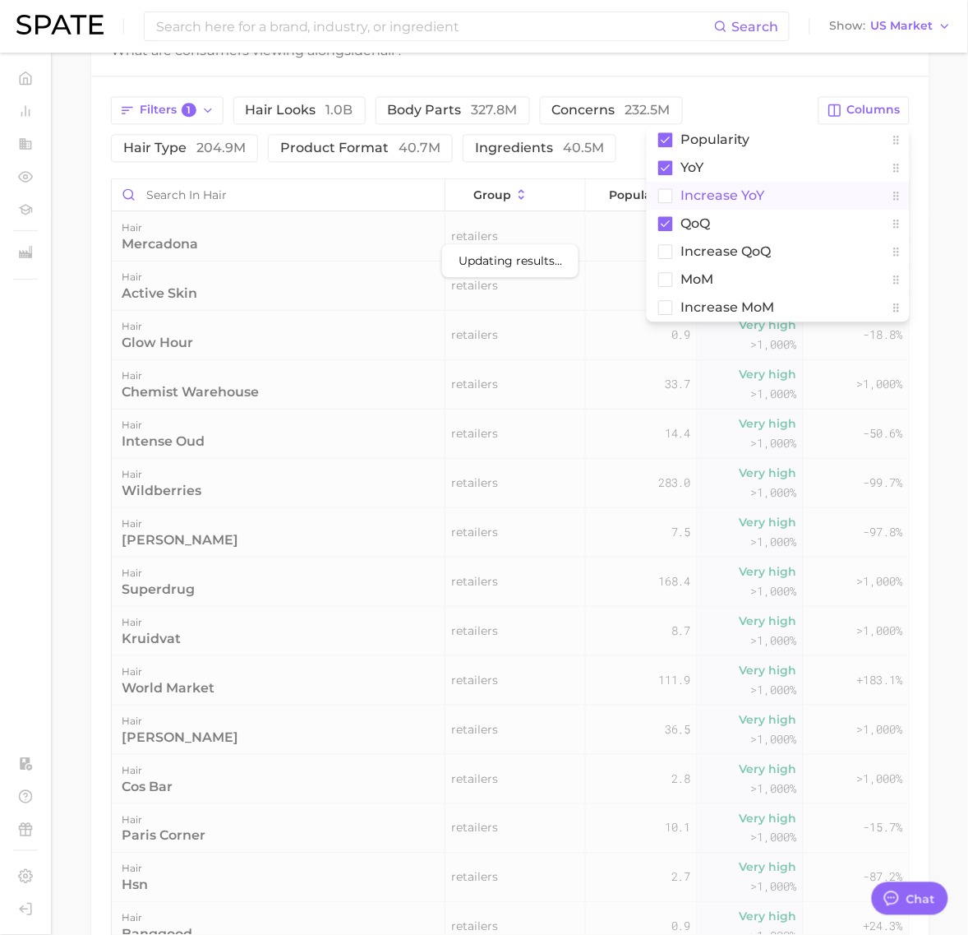
click at [760, 190] on span "Increase YoY" at bounding box center [723, 195] width 84 height 14
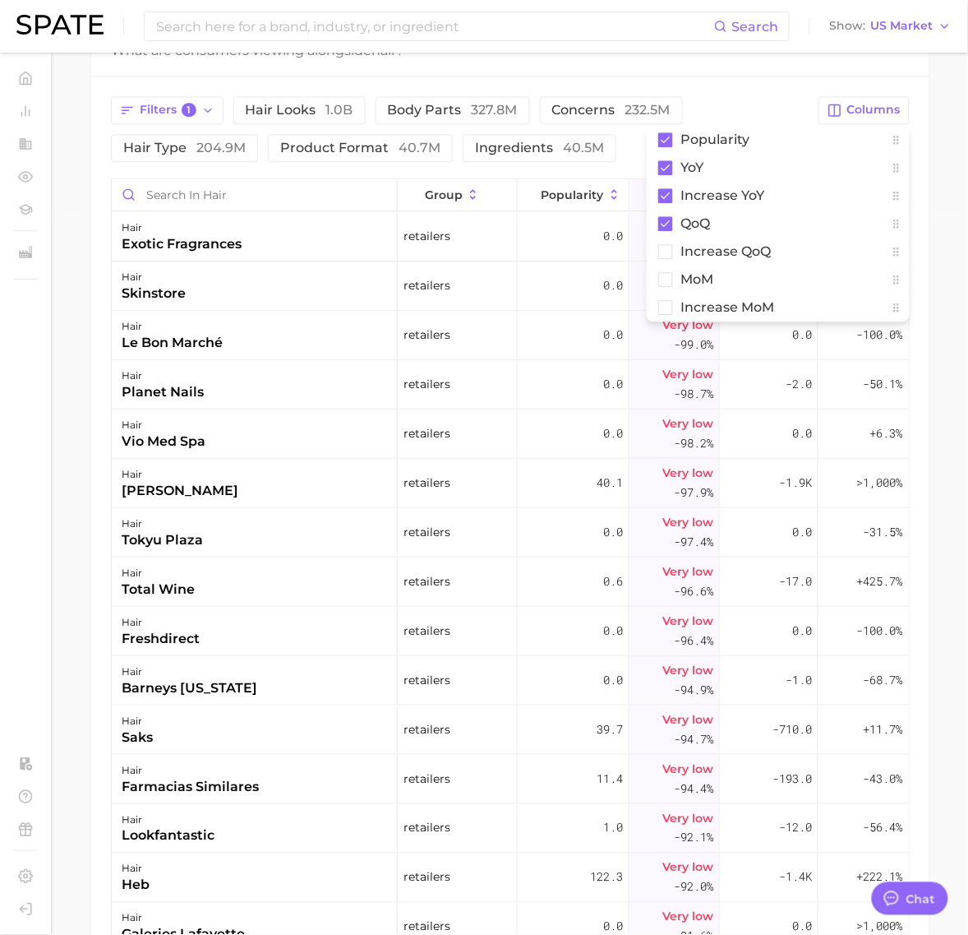
click at [738, 87] on div "Filters 1 hair looks 1.0b body parts 327.8m concerns 232.5m hair type 204.9m pr…" at bounding box center [510, 604] width 838 height 1056
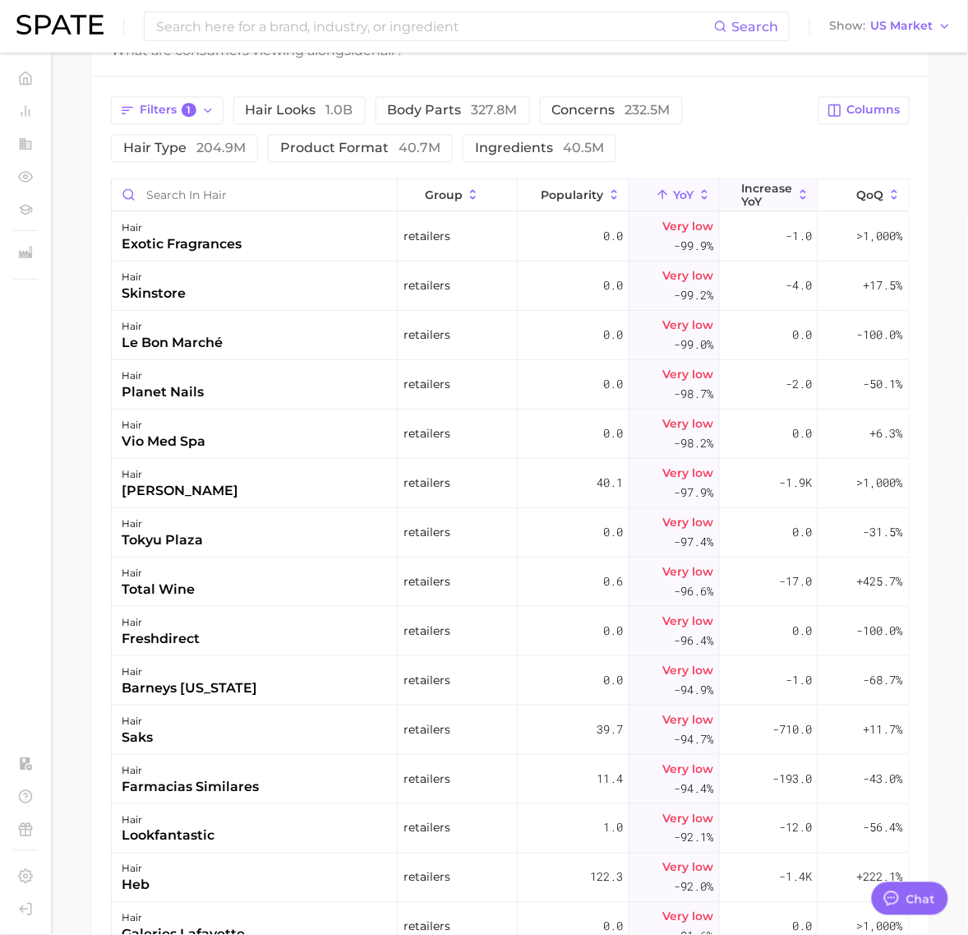
click at [742, 194] on span "Increase YoY" at bounding box center [767, 195] width 51 height 26
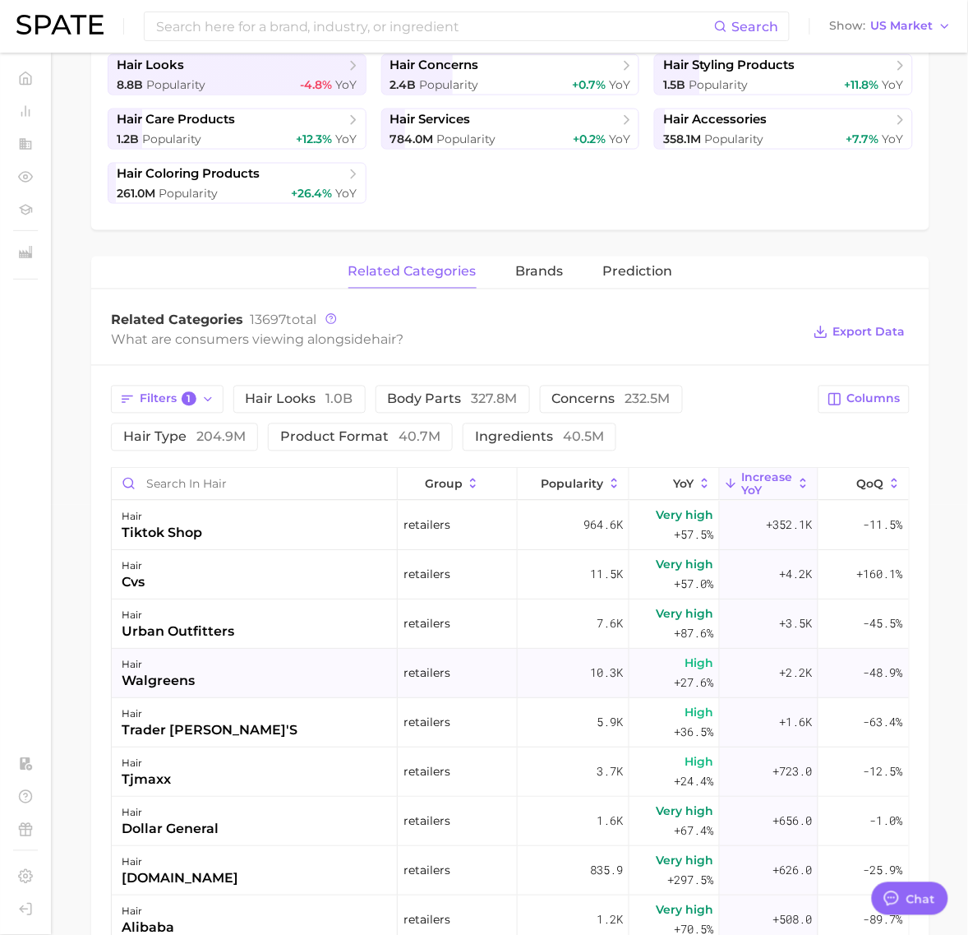
scroll to position [103, 0]
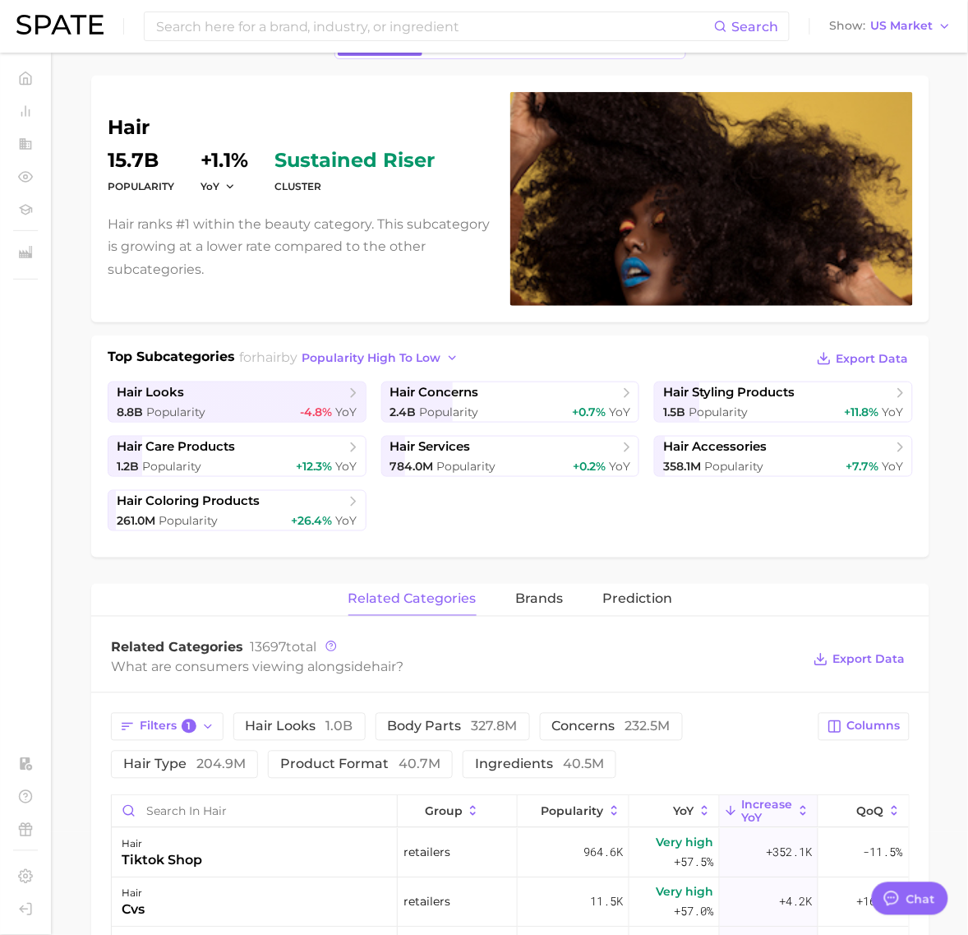
click at [512, 589] on div "related categories brands Prediction" at bounding box center [510, 600] width 838 height 33
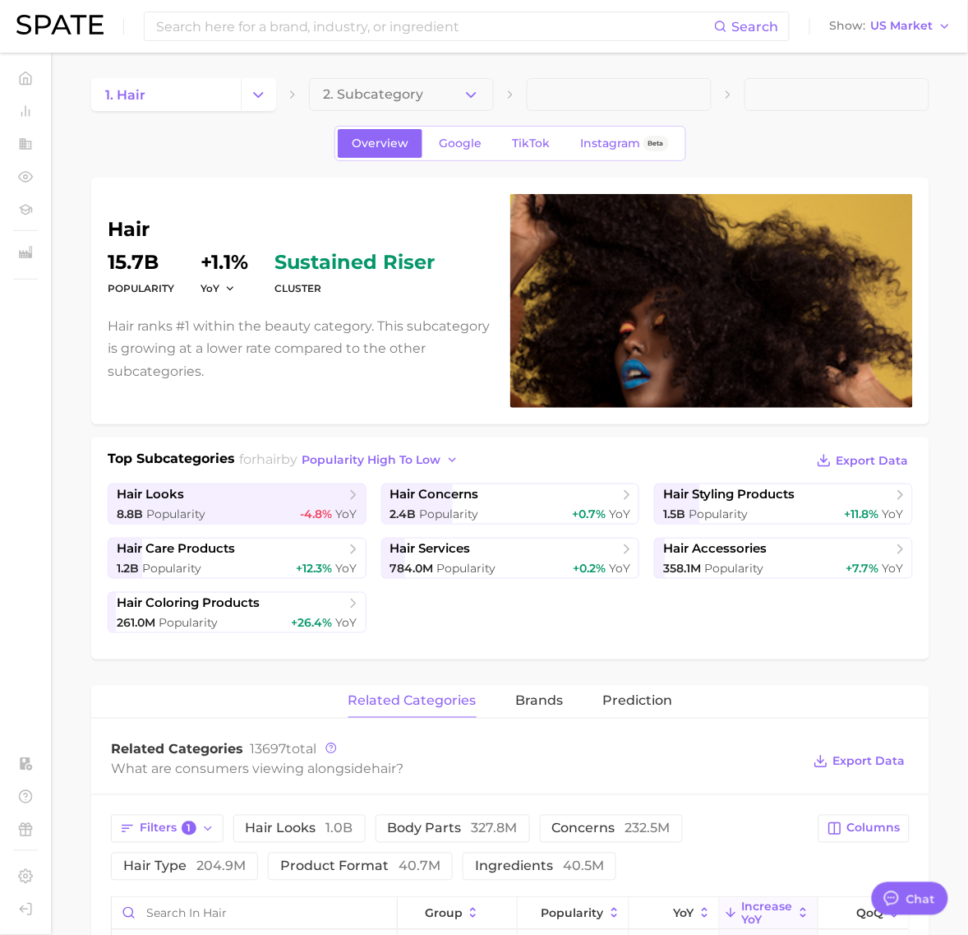
scroll to position [0, 0]
click at [429, 100] on button "2. Subcategory" at bounding box center [401, 95] width 185 height 33
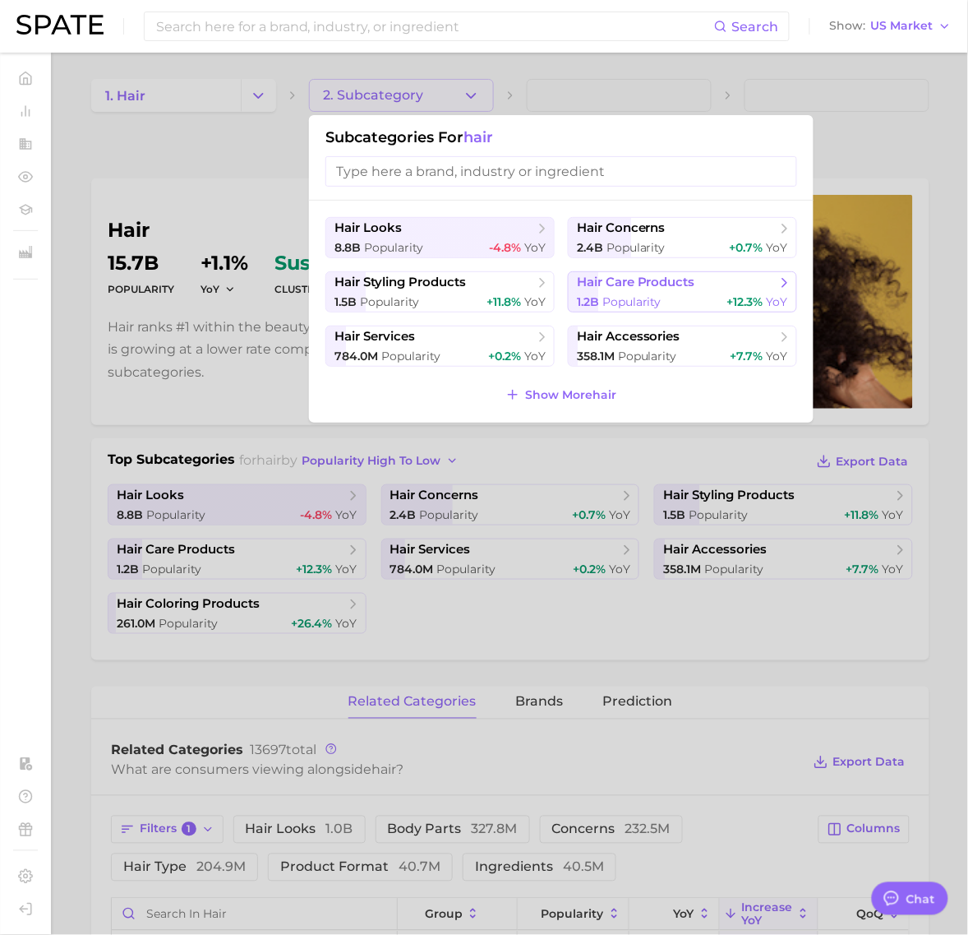
click at [663, 288] on span "hair care products" at bounding box center [636, 283] width 118 height 16
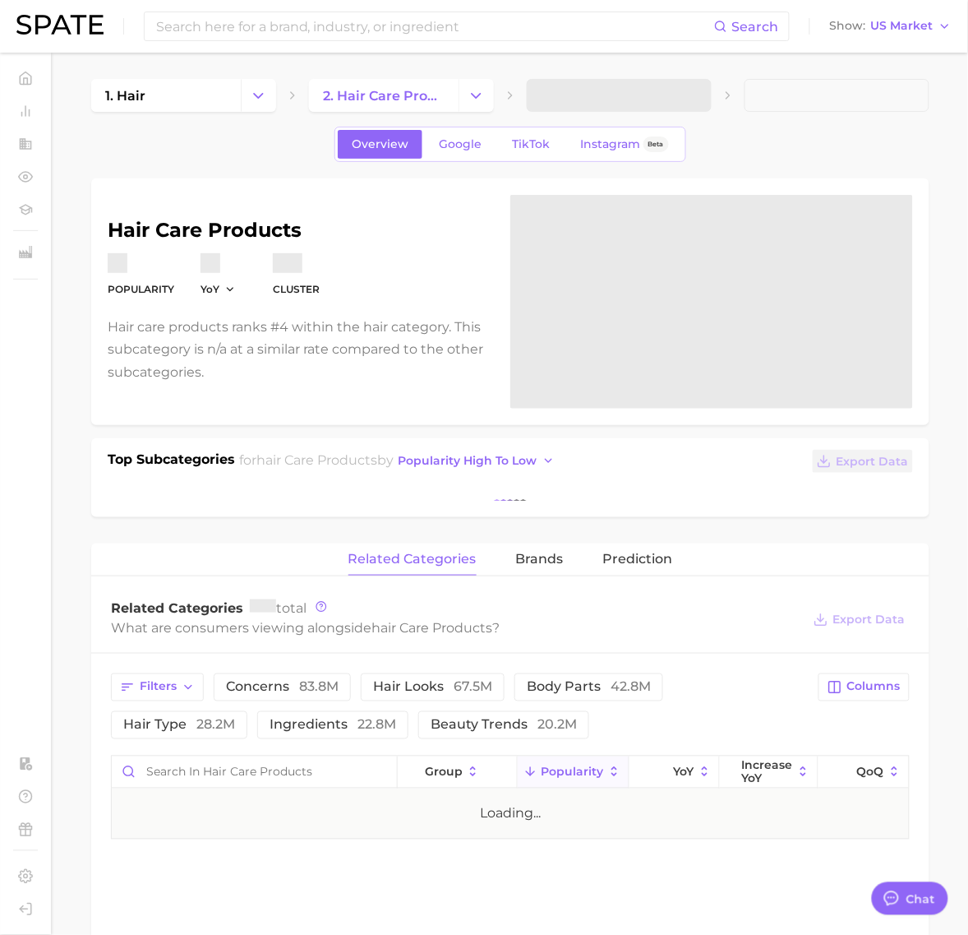
click at [668, 103] on span at bounding box center [619, 95] width 185 height 33
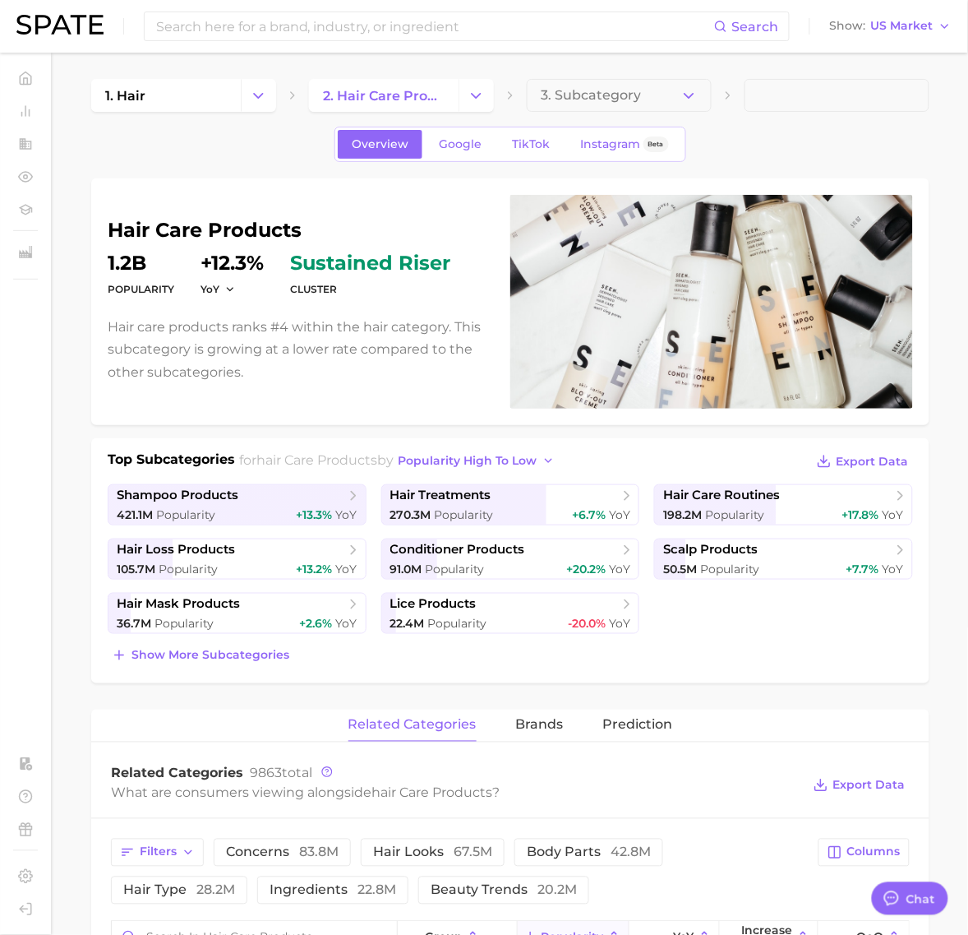
click at [668, 99] on button "3. Subcategory" at bounding box center [619, 95] width 185 height 33
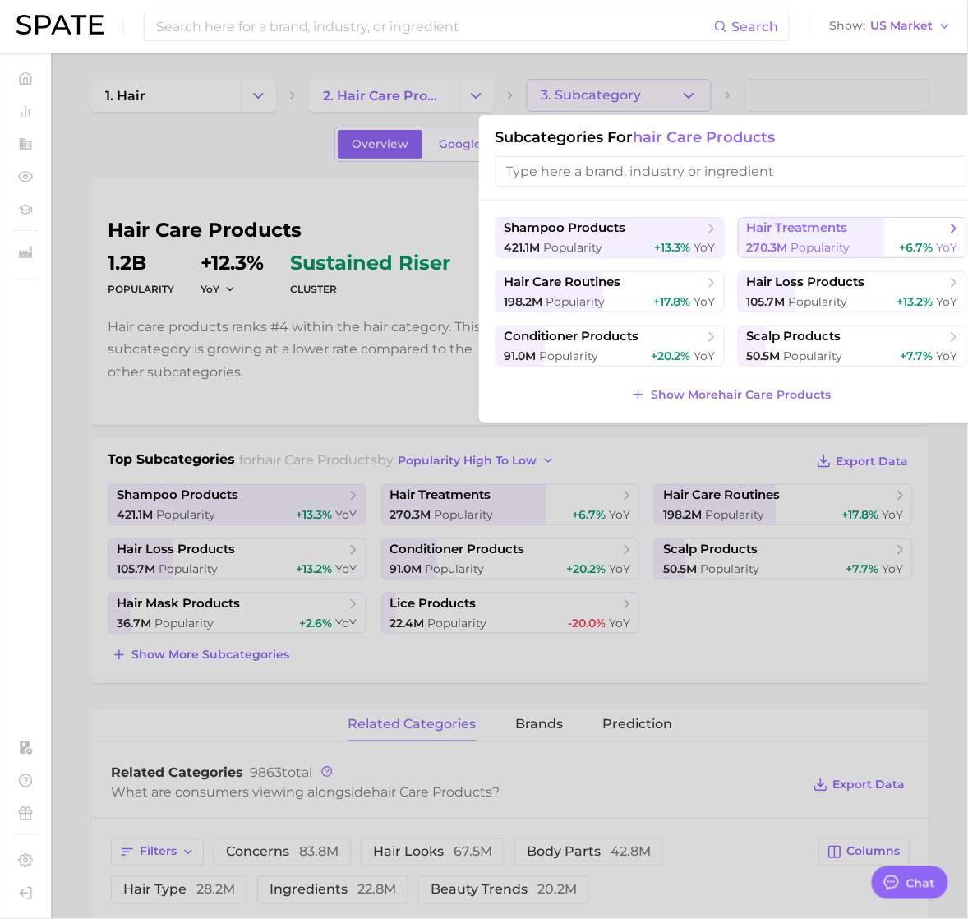
click at [794, 240] on span "Popularity" at bounding box center [821, 247] width 59 height 15
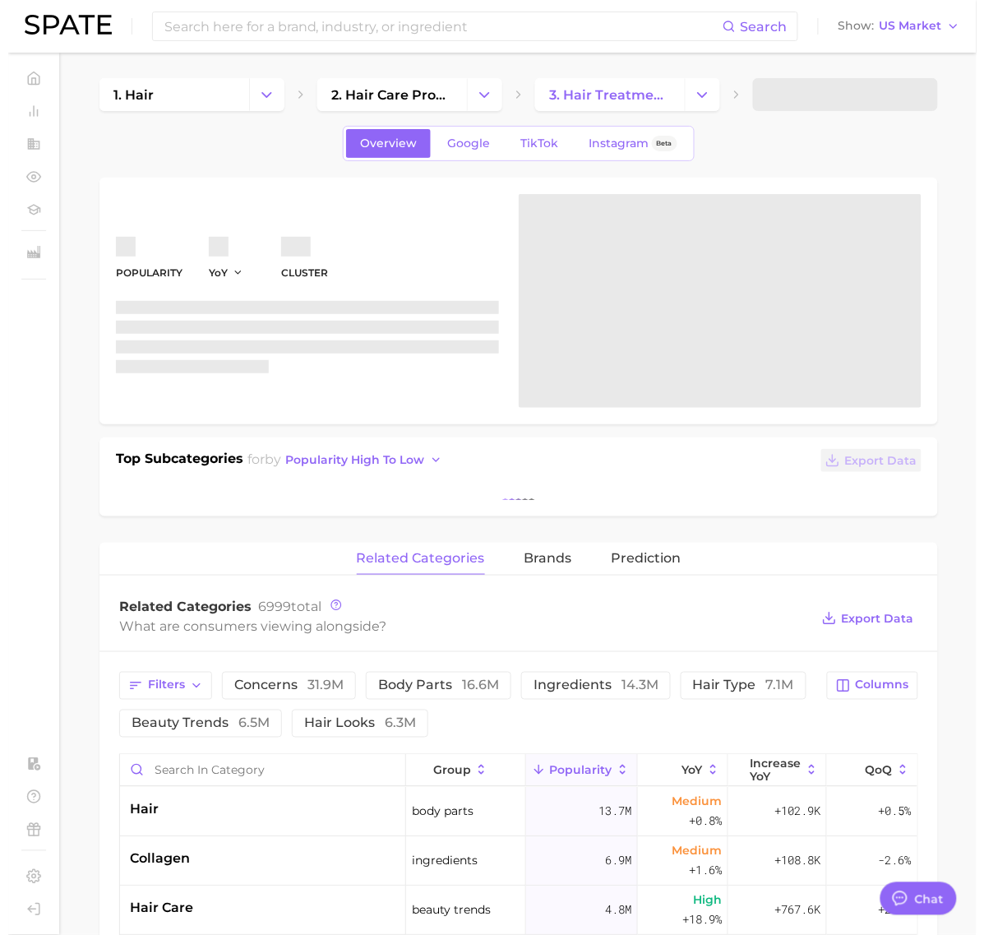
scroll to position [411, 0]
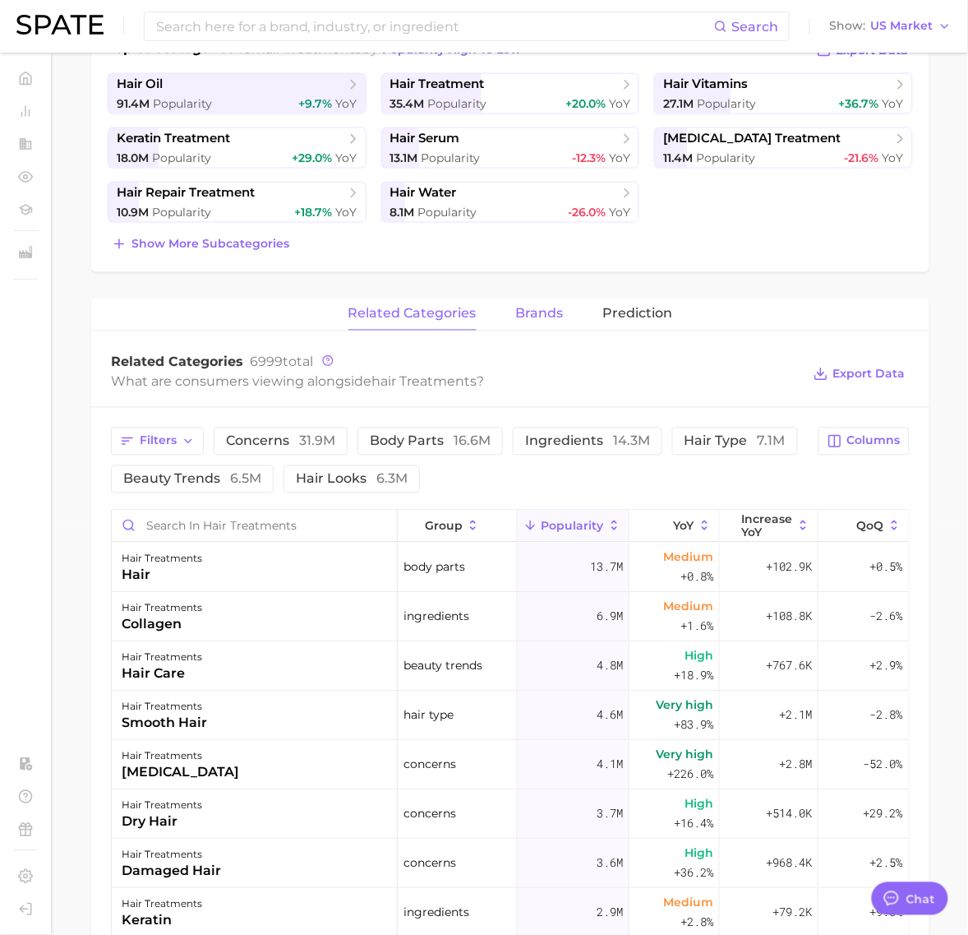
click at [551, 311] on span "brands" at bounding box center [540, 314] width 48 height 15
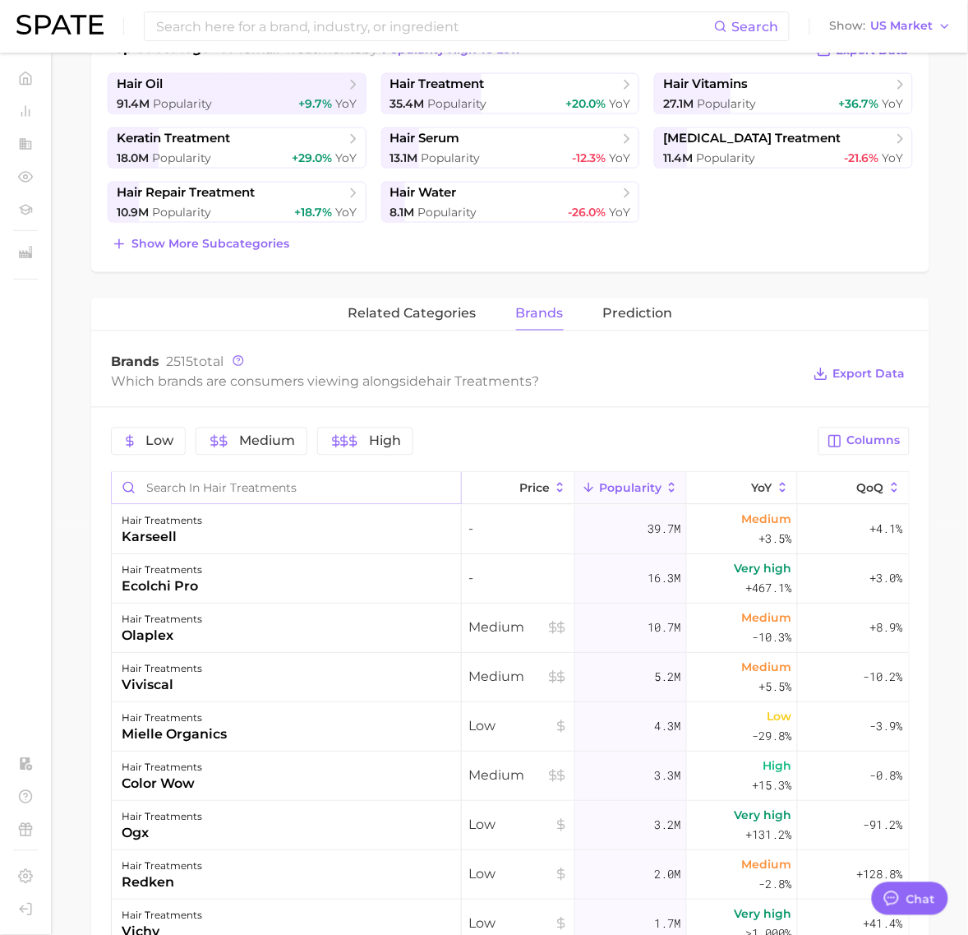
click at [284, 492] on input "Search in hair treatments" at bounding box center [286, 488] width 349 height 31
paste input "Sahipub"
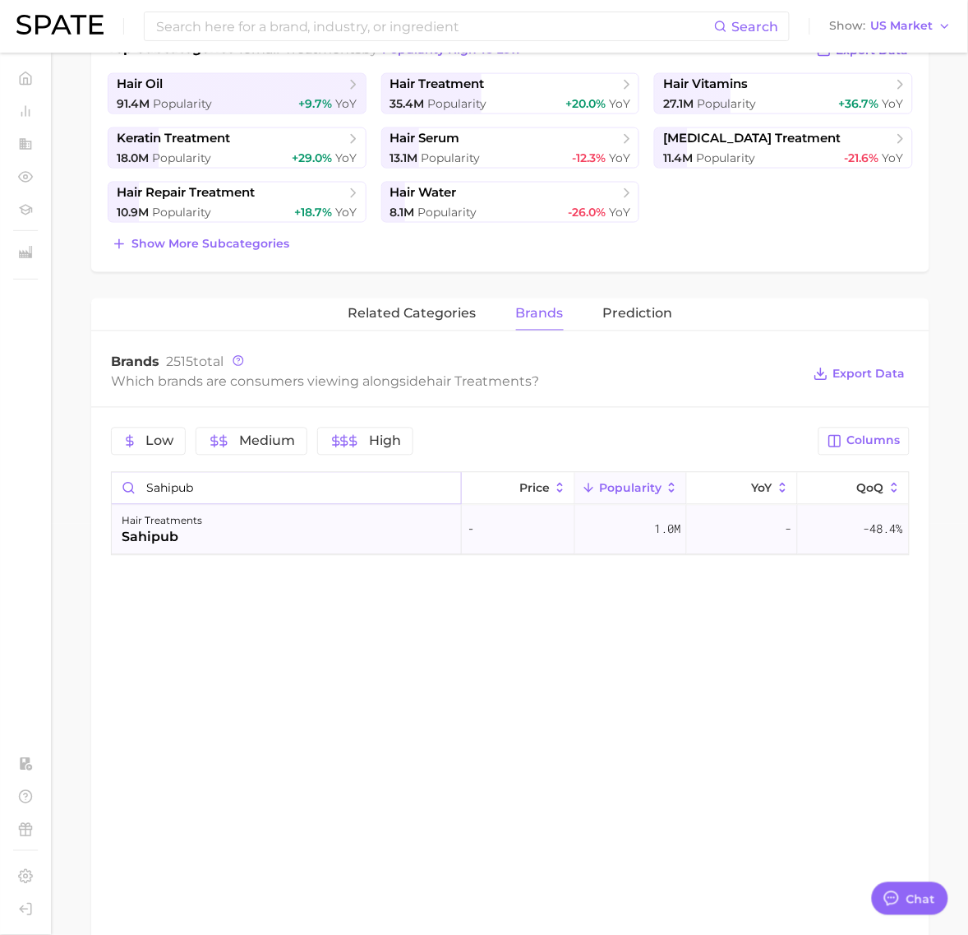
type input "Sahipub"
click at [286, 536] on div "hair treatments sahipub" at bounding box center [287, 530] width 350 height 49
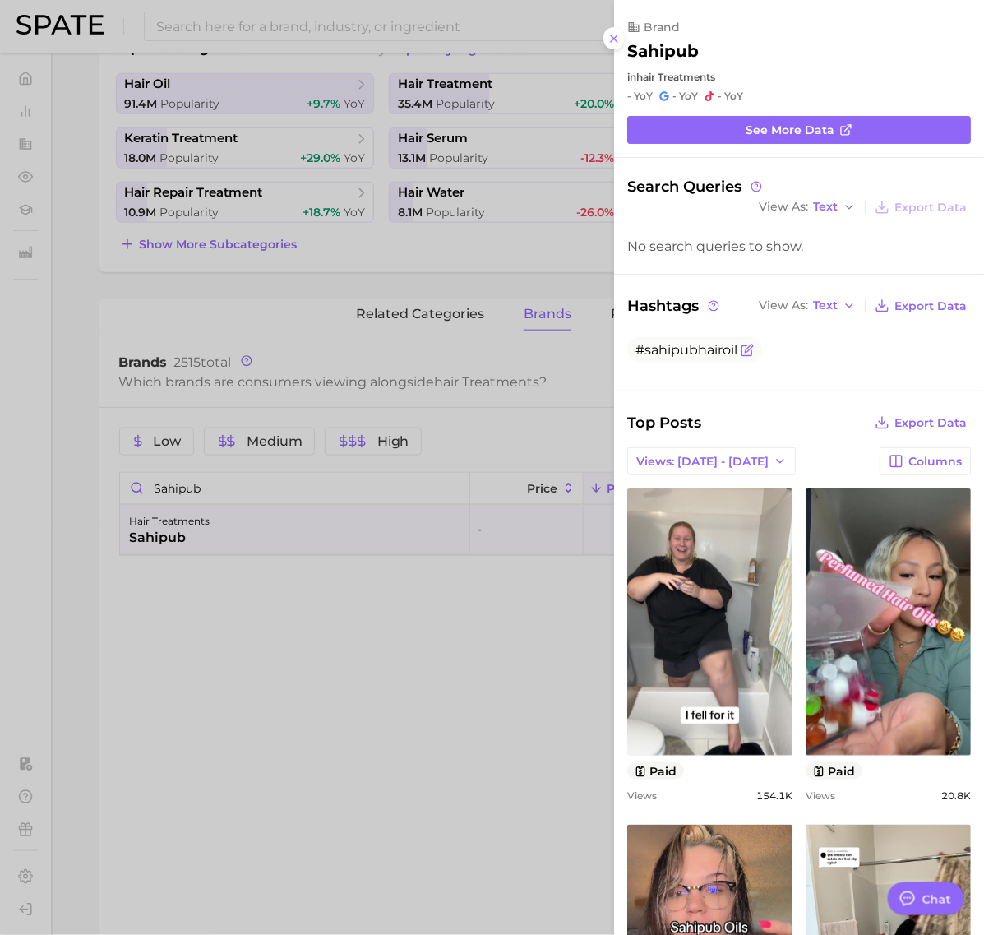
scroll to position [0, 0]
click at [695, 349] on span "#sahipubhairoil" at bounding box center [686, 350] width 102 height 16
copy div "#sahipubhairoil"
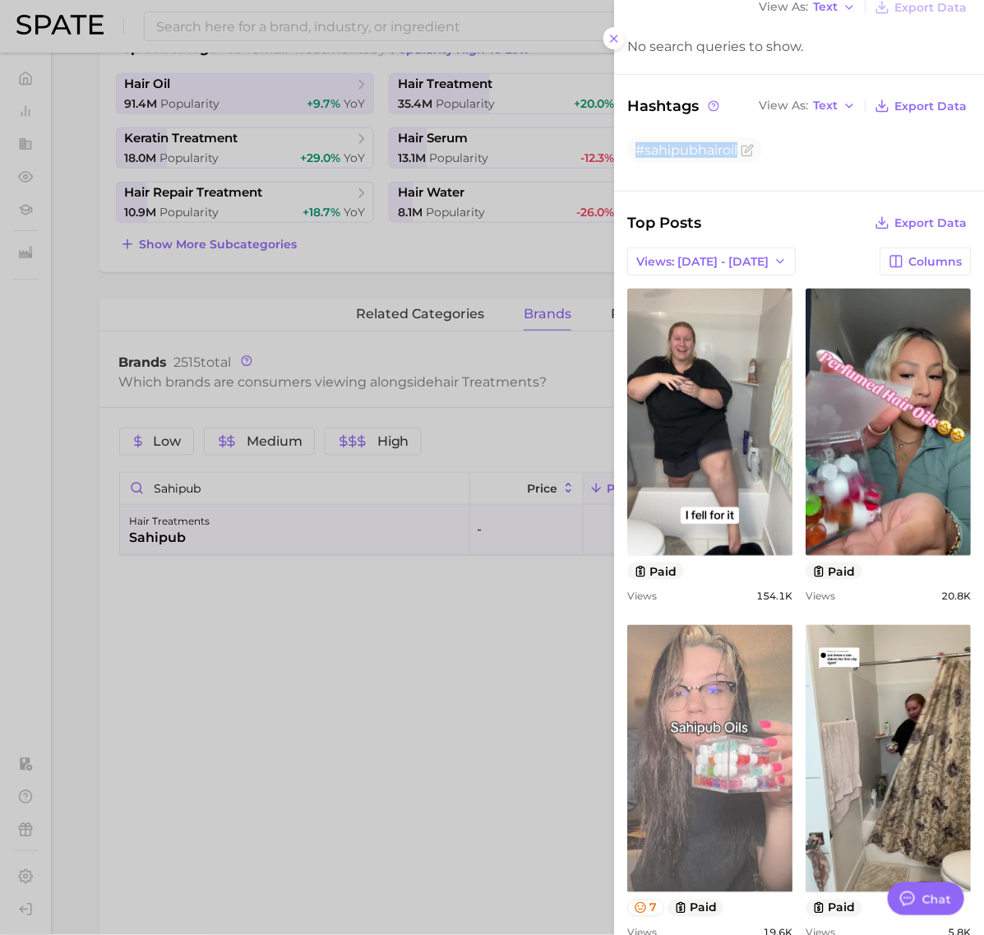
scroll to position [514, 0]
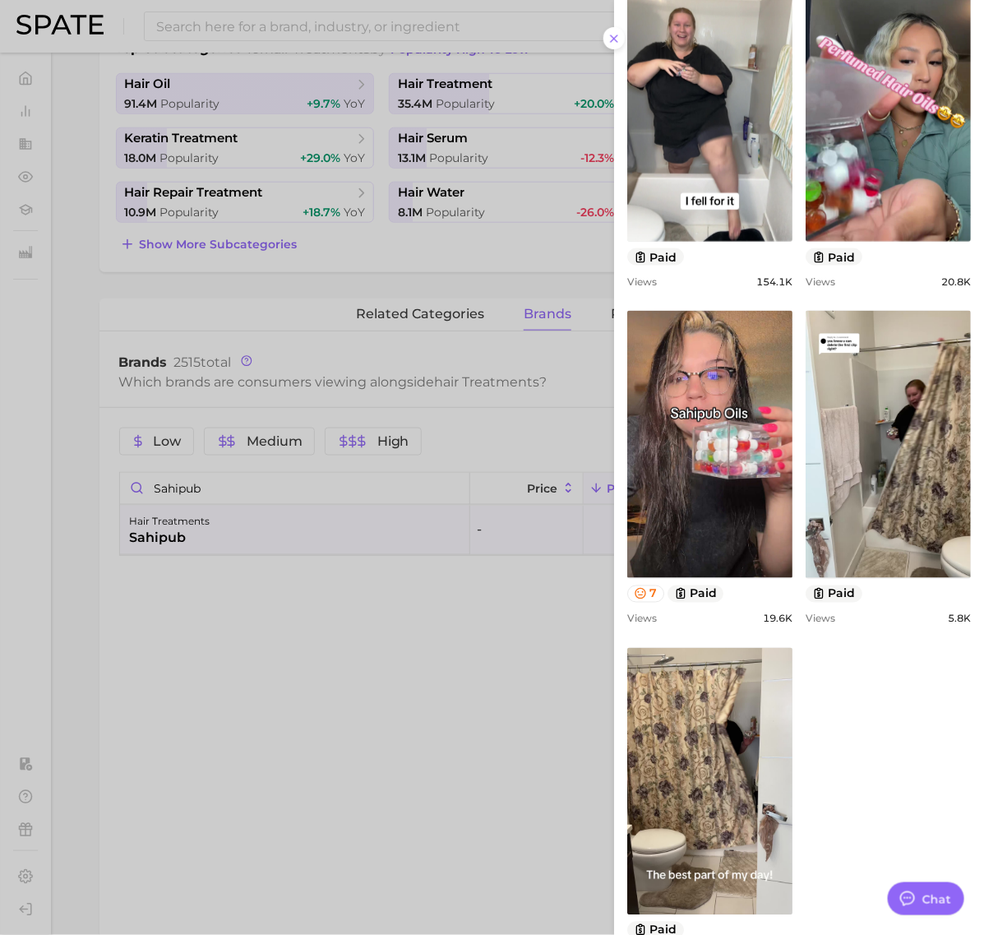
click at [178, 495] on div at bounding box center [492, 467] width 984 height 935
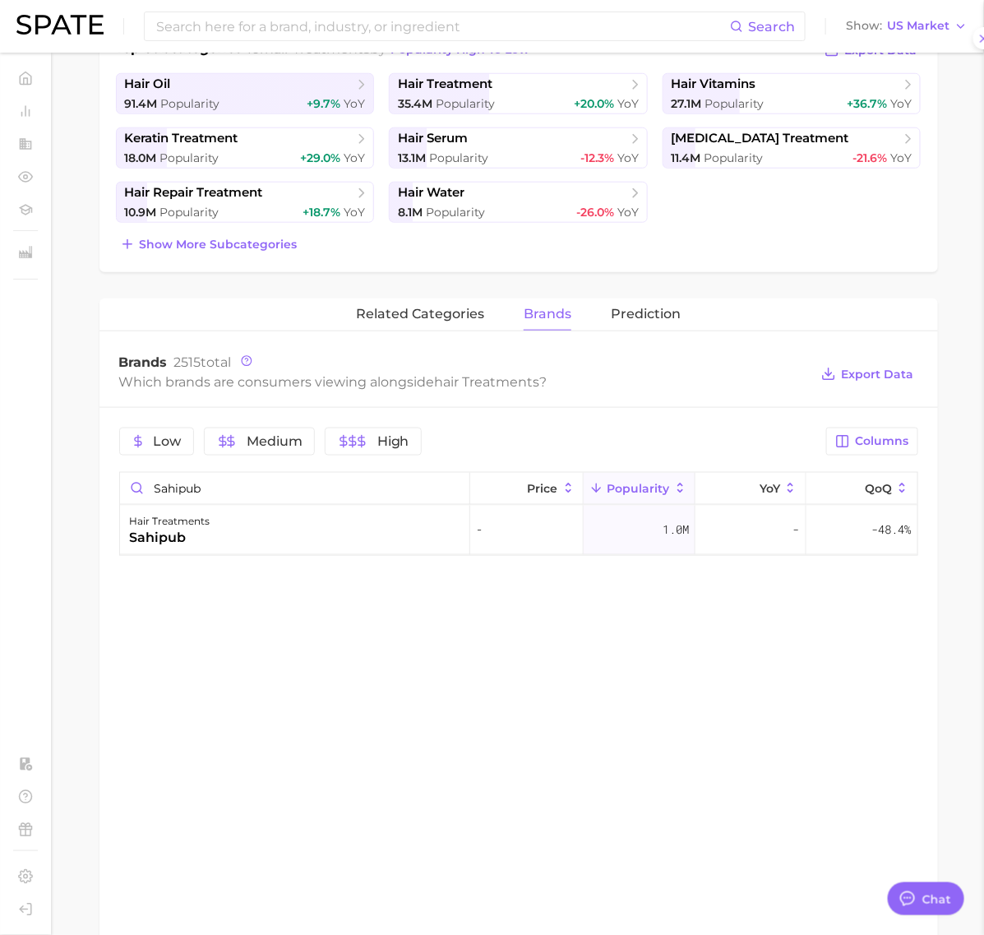
click at [178, 495] on div at bounding box center [492, 467] width 984 height 935
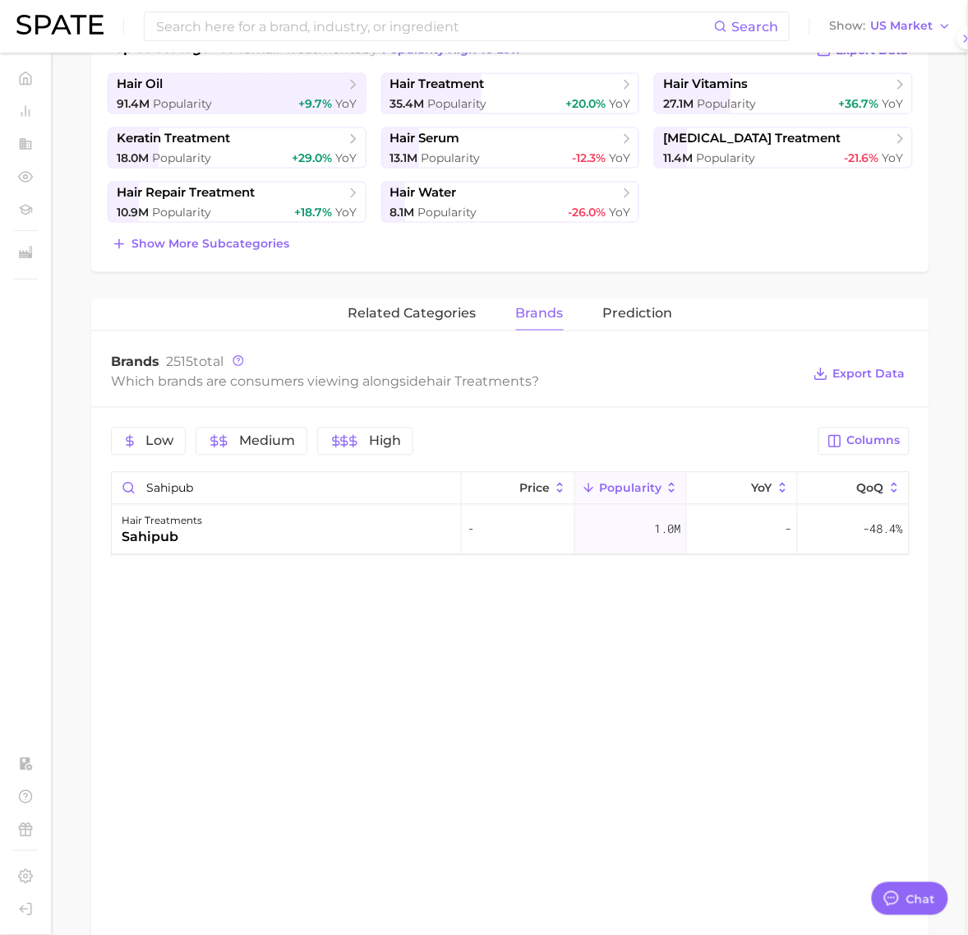
type textarea "x"
click at [178, 495] on div at bounding box center [484, 467] width 968 height 935
click at [178, 495] on input "Sahipub" at bounding box center [286, 488] width 349 height 31
paste input "Pura D Or"
click at [281, 543] on div "hair treatments pura d'or" at bounding box center [287, 530] width 350 height 49
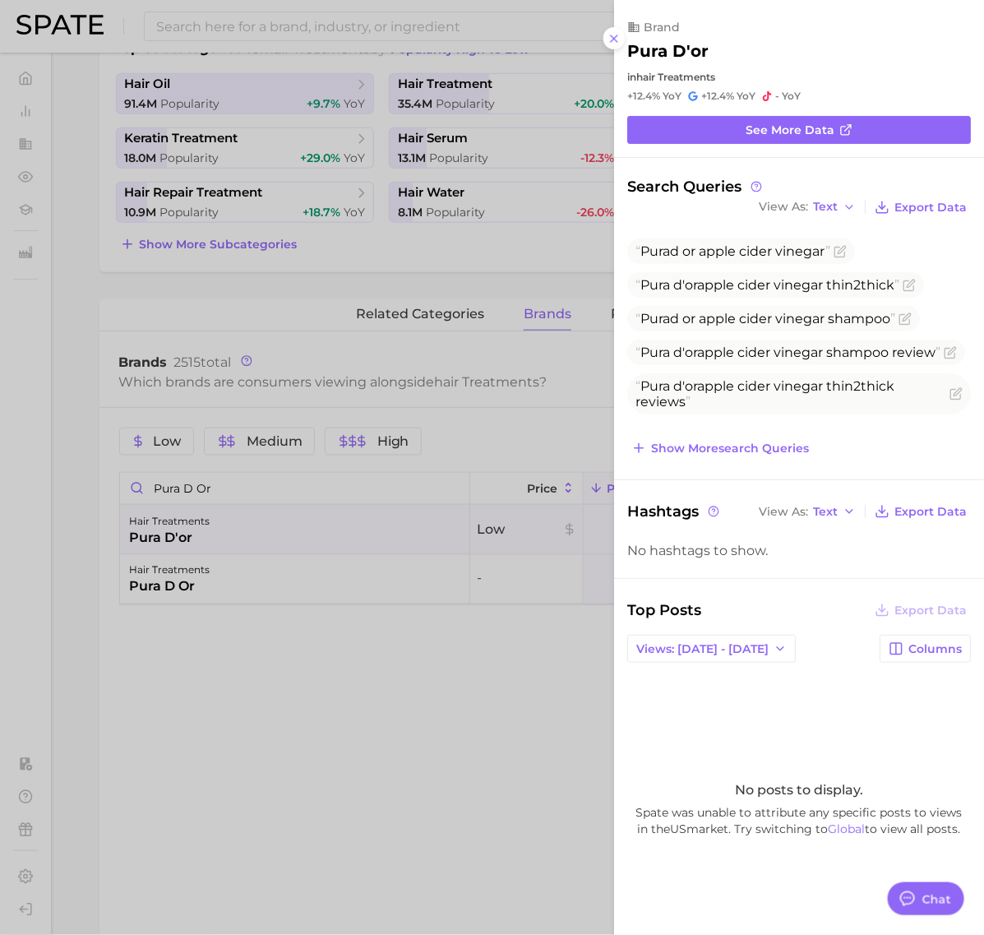
click at [399, 596] on div at bounding box center [492, 467] width 984 height 935
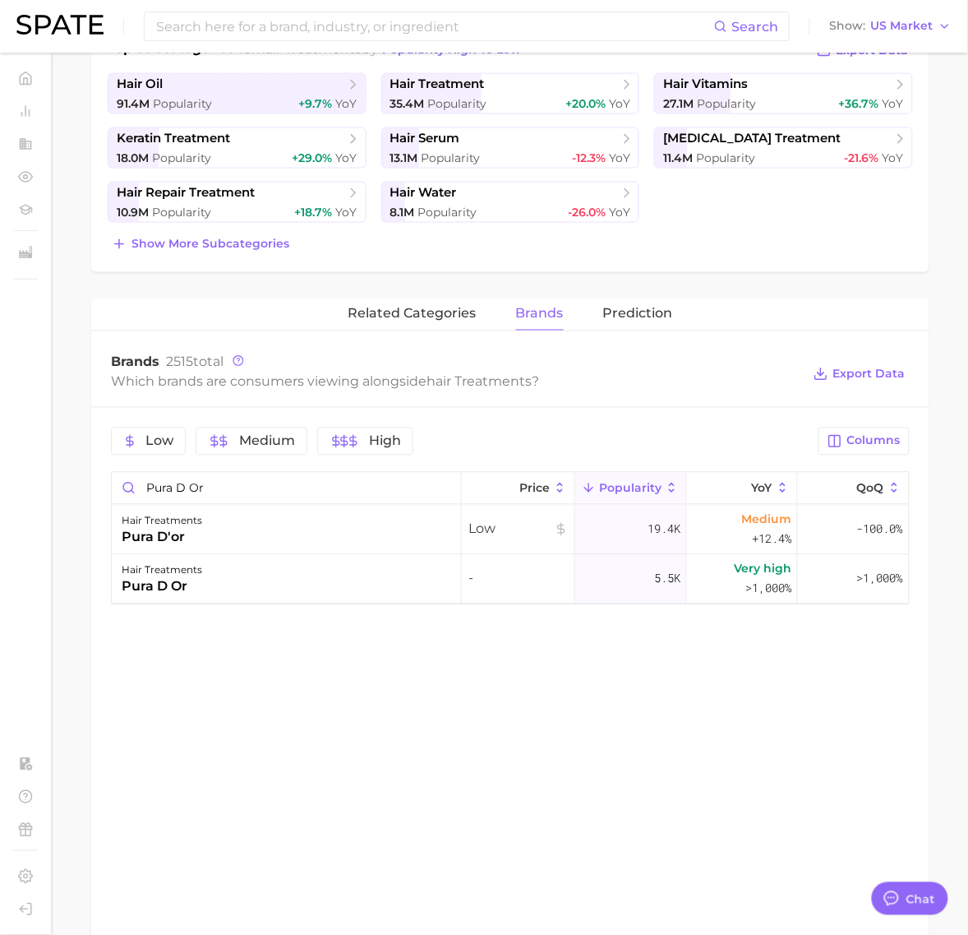
click at [362, 594] on div "hair treatments pura d or" at bounding box center [287, 579] width 350 height 49
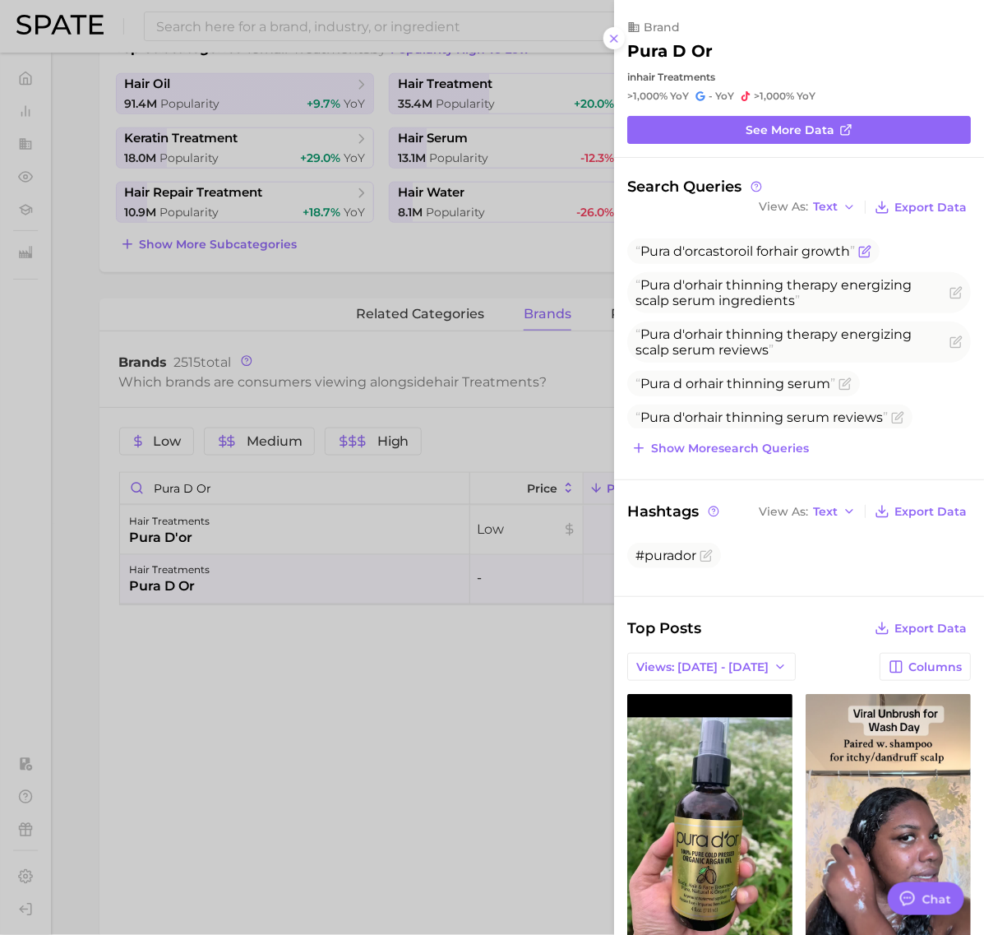
scroll to position [0, 0]
click at [751, 252] on span "Pura d ' or cast or oil f or hair growth" at bounding box center [744, 251] width 219 height 16
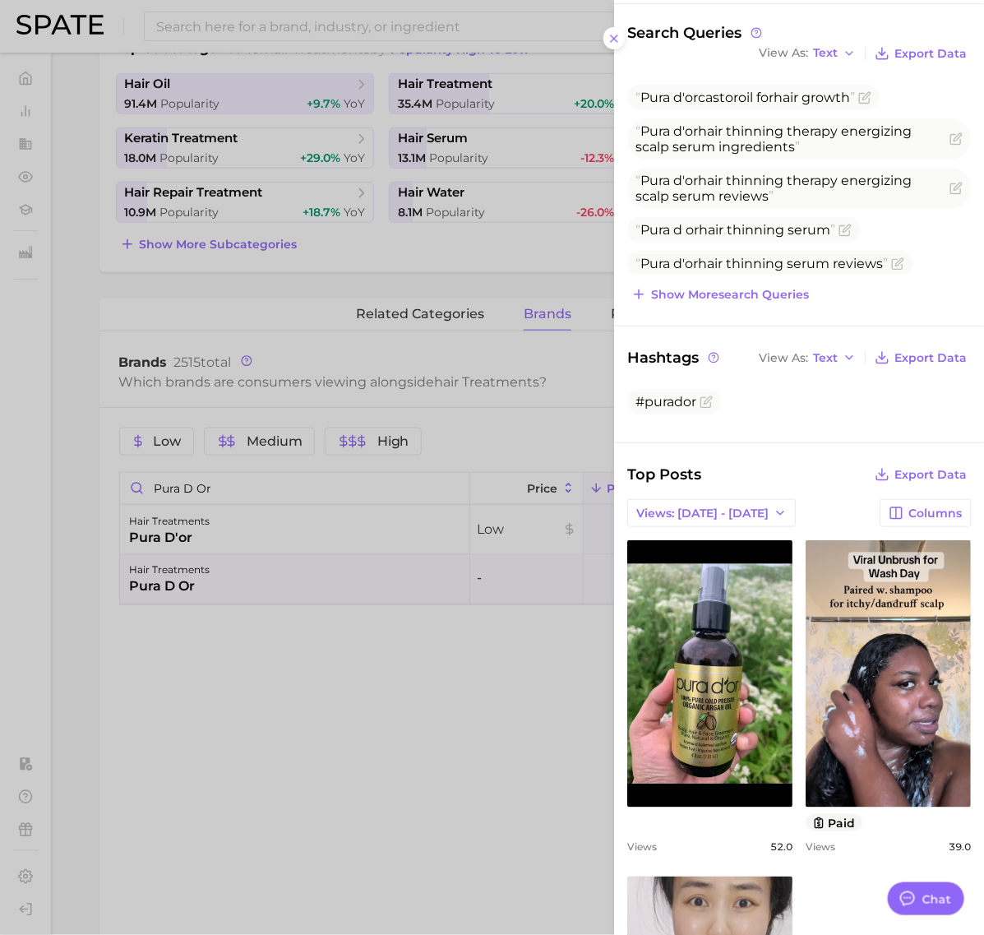
scroll to position [103, 0]
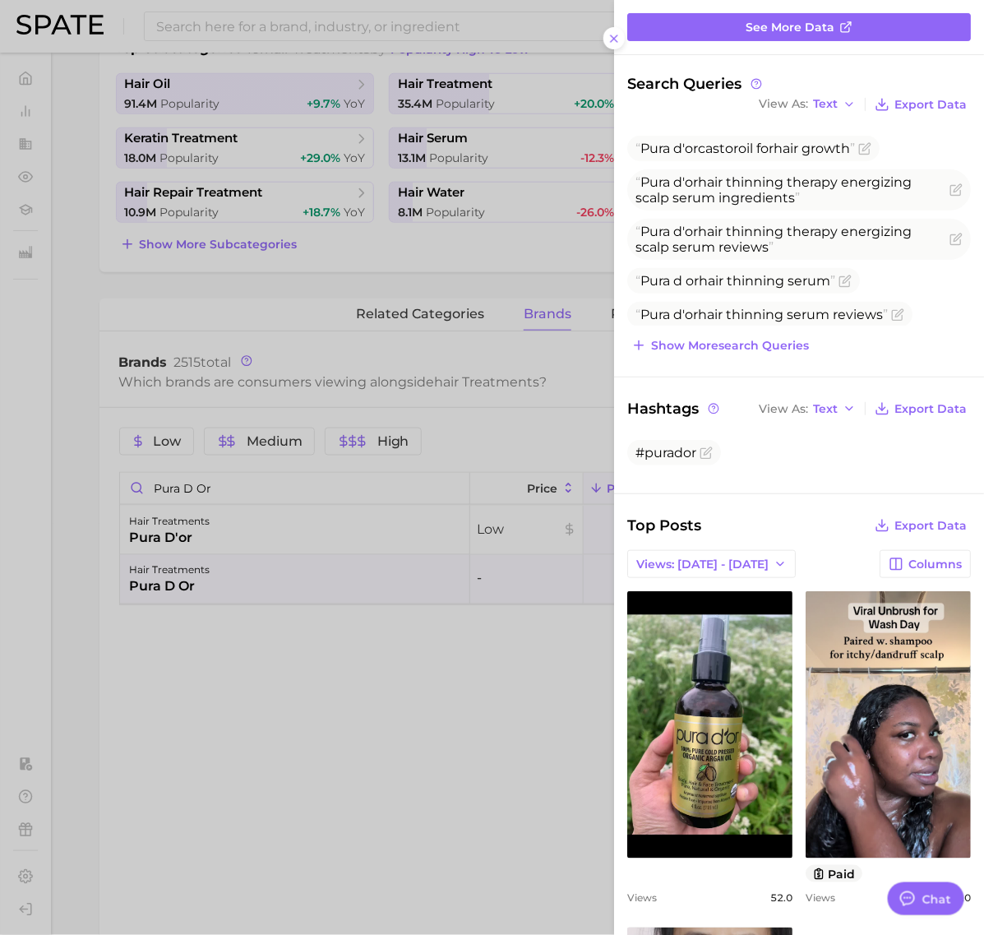
drag, startPoint x: 251, startPoint y: 555, endPoint x: 228, endPoint y: 485, distance: 73.6
click at [251, 553] on div at bounding box center [492, 467] width 984 height 935
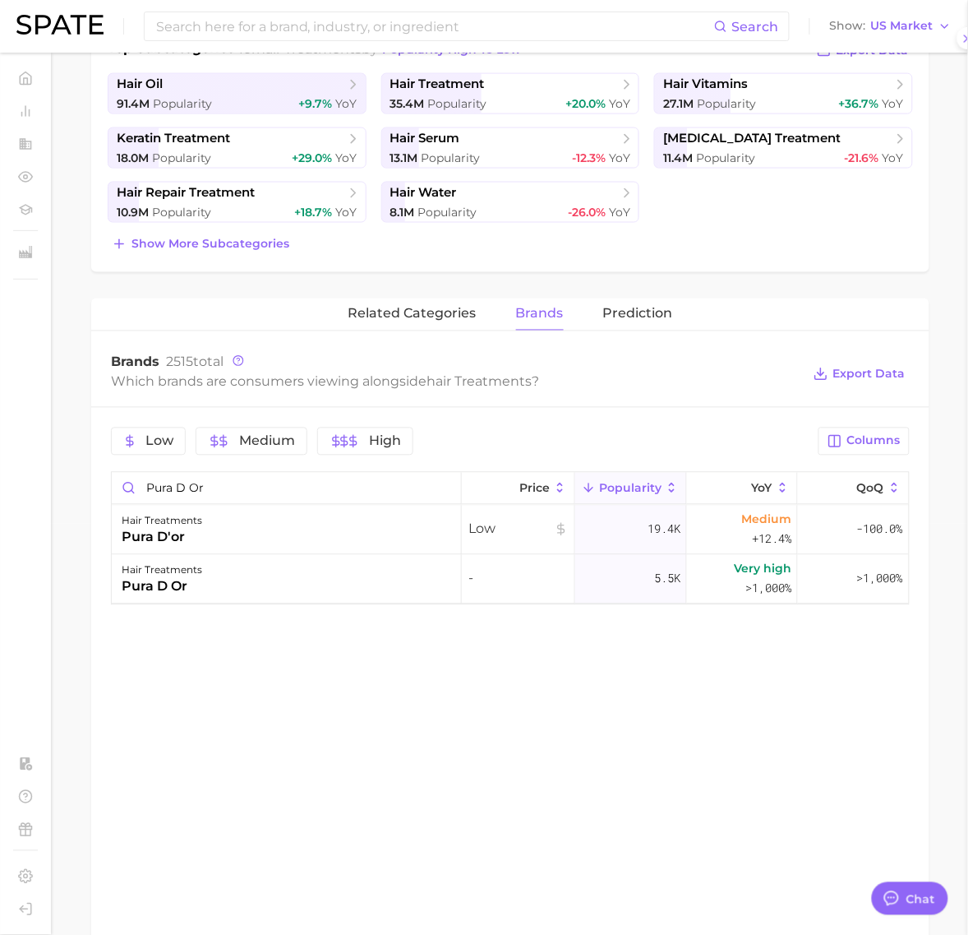
click at [228, 483] on div at bounding box center [484, 467] width 968 height 935
click at [228, 483] on input "Pura D Or" at bounding box center [286, 488] width 349 height 31
paste input "Dola Hai"
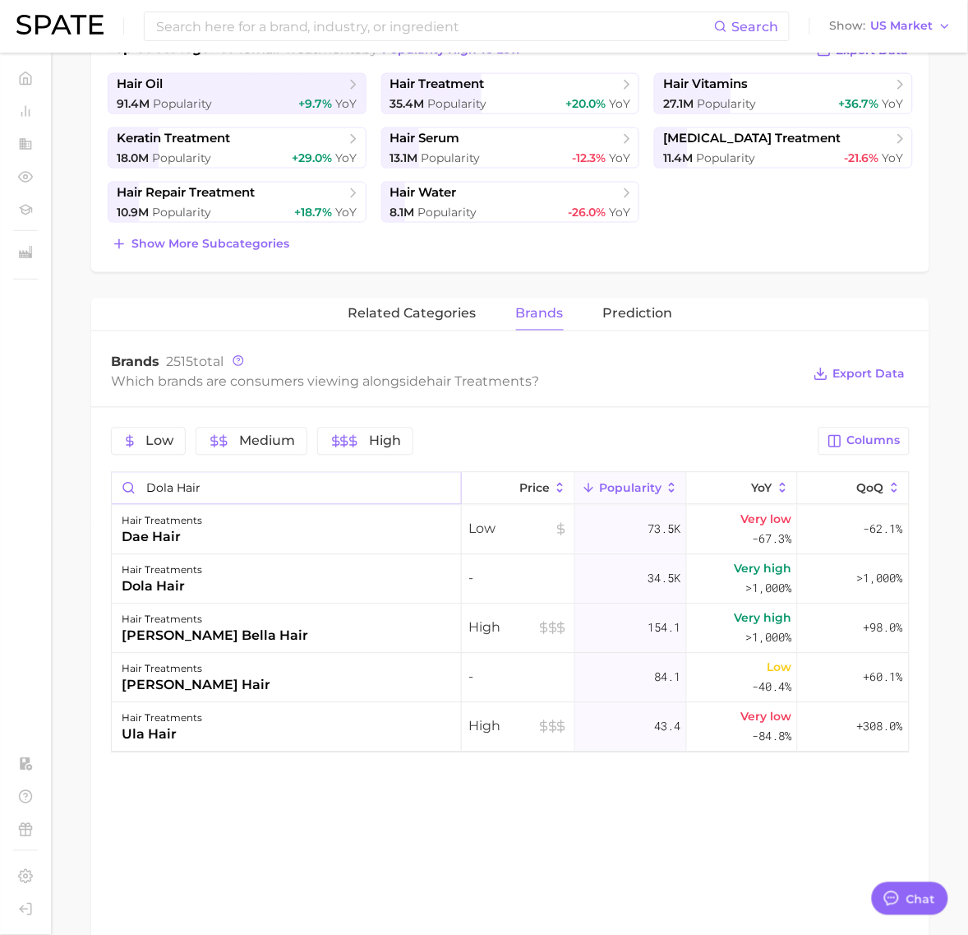
type input "Dola Hair"
click at [232, 518] on div "hair treatments dae hair" at bounding box center [287, 530] width 350 height 49
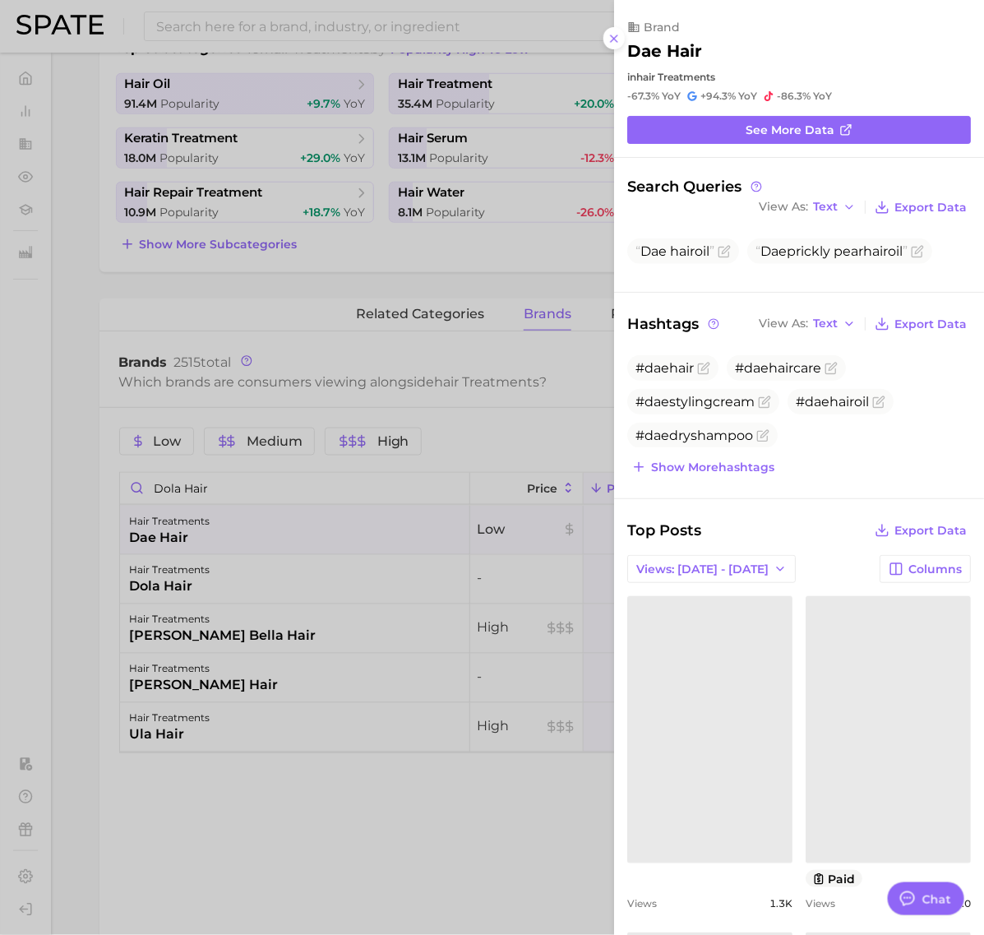
click at [348, 574] on div at bounding box center [492, 467] width 984 height 935
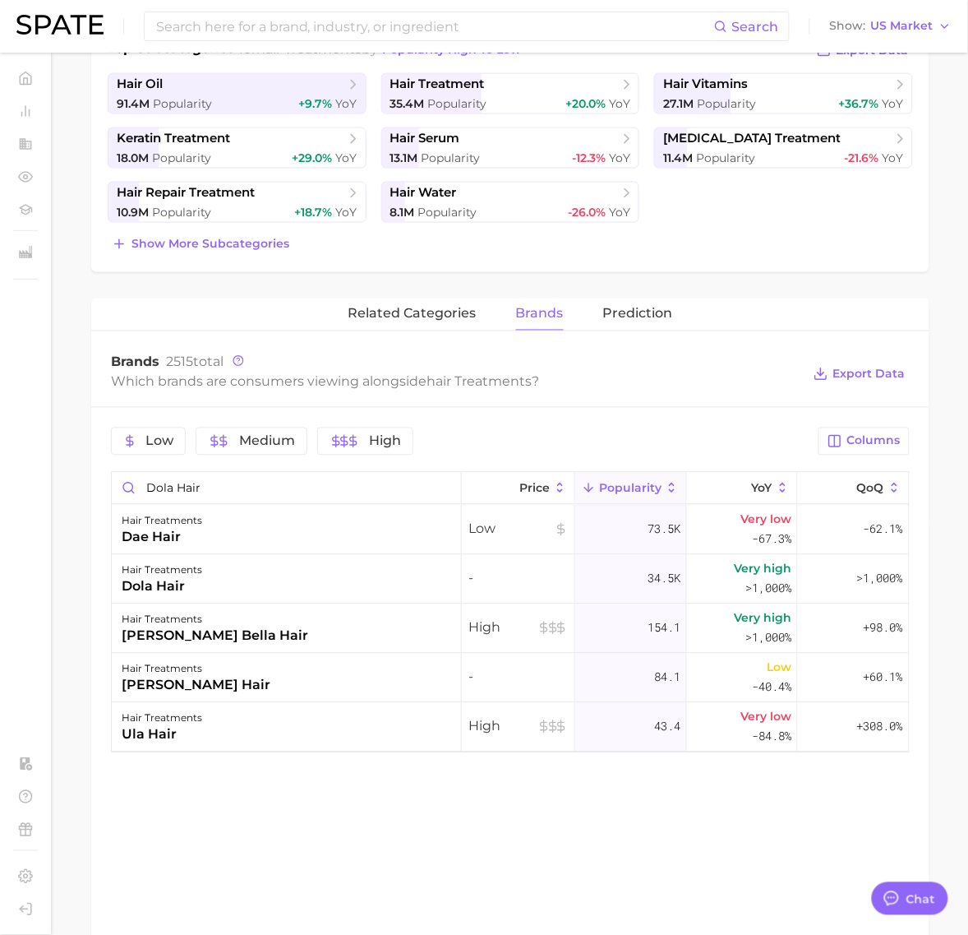
click at [298, 594] on div "hair treatments dola hair" at bounding box center [287, 579] width 350 height 49
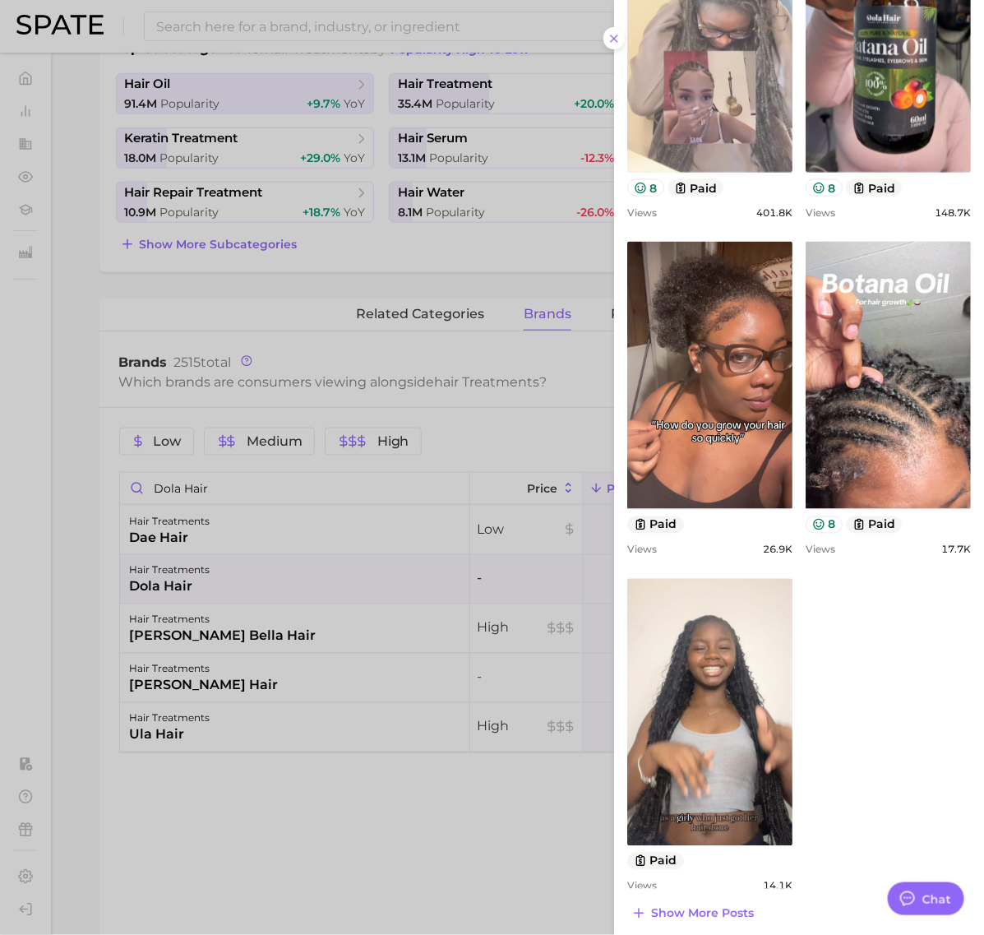
scroll to position [659, 0]
